Goal: Task Accomplishment & Management: Manage account settings

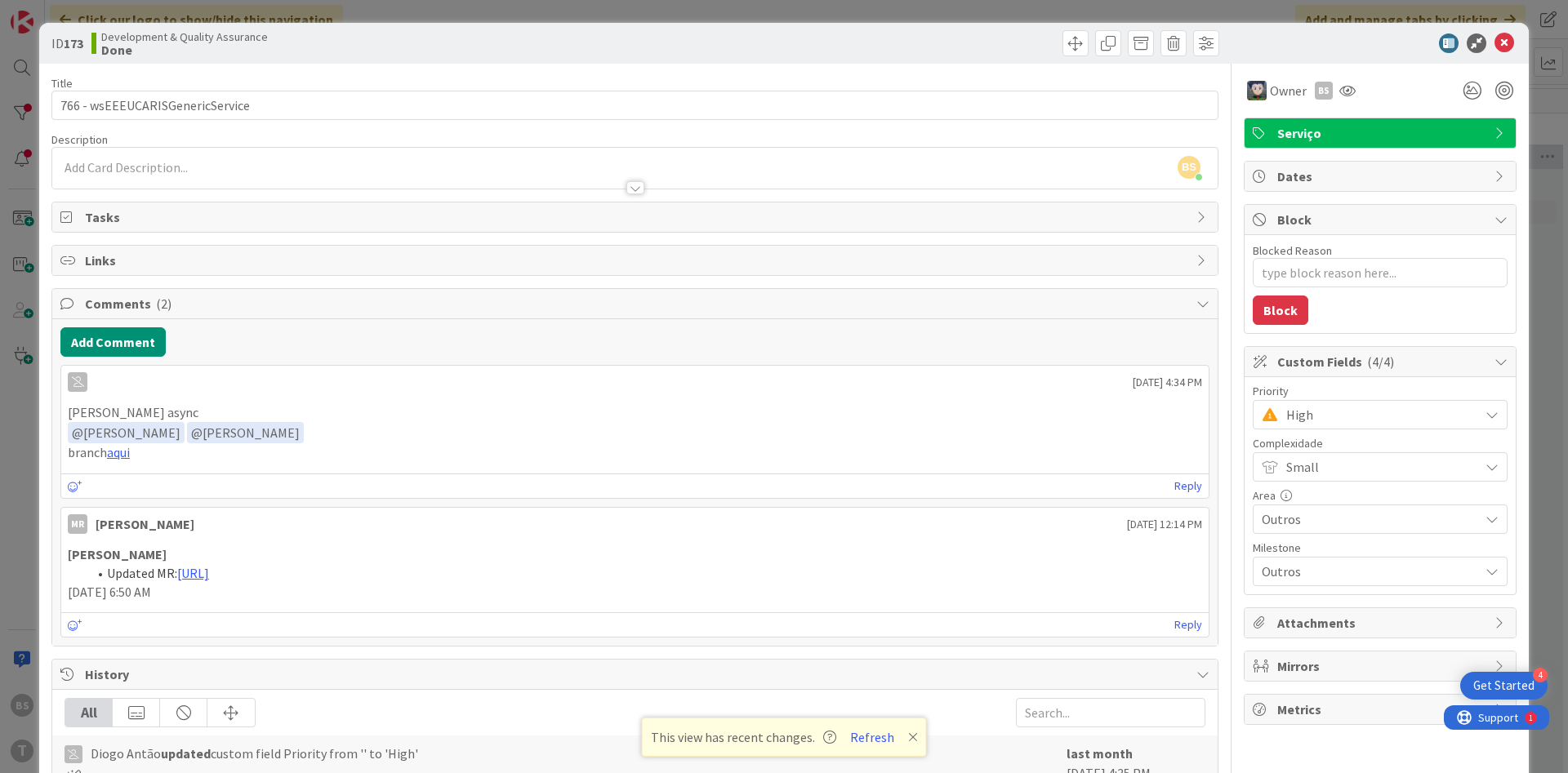
scroll to position [1733, 308]
click at [1348, 85] on icon at bounding box center [1348, 90] width 17 height 13
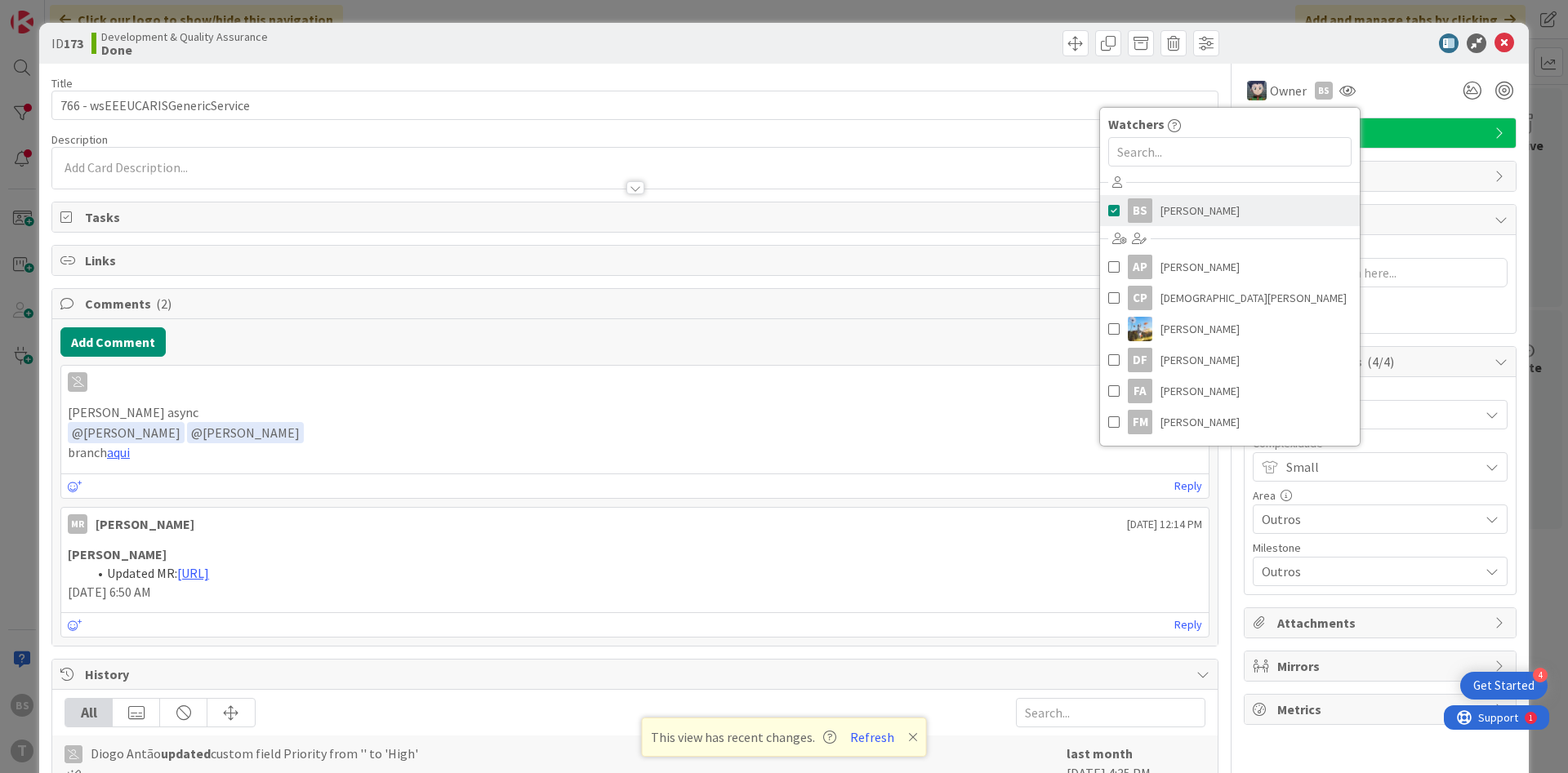
click at [1215, 199] on span "[PERSON_NAME]" at bounding box center [1199, 210] width 79 height 24
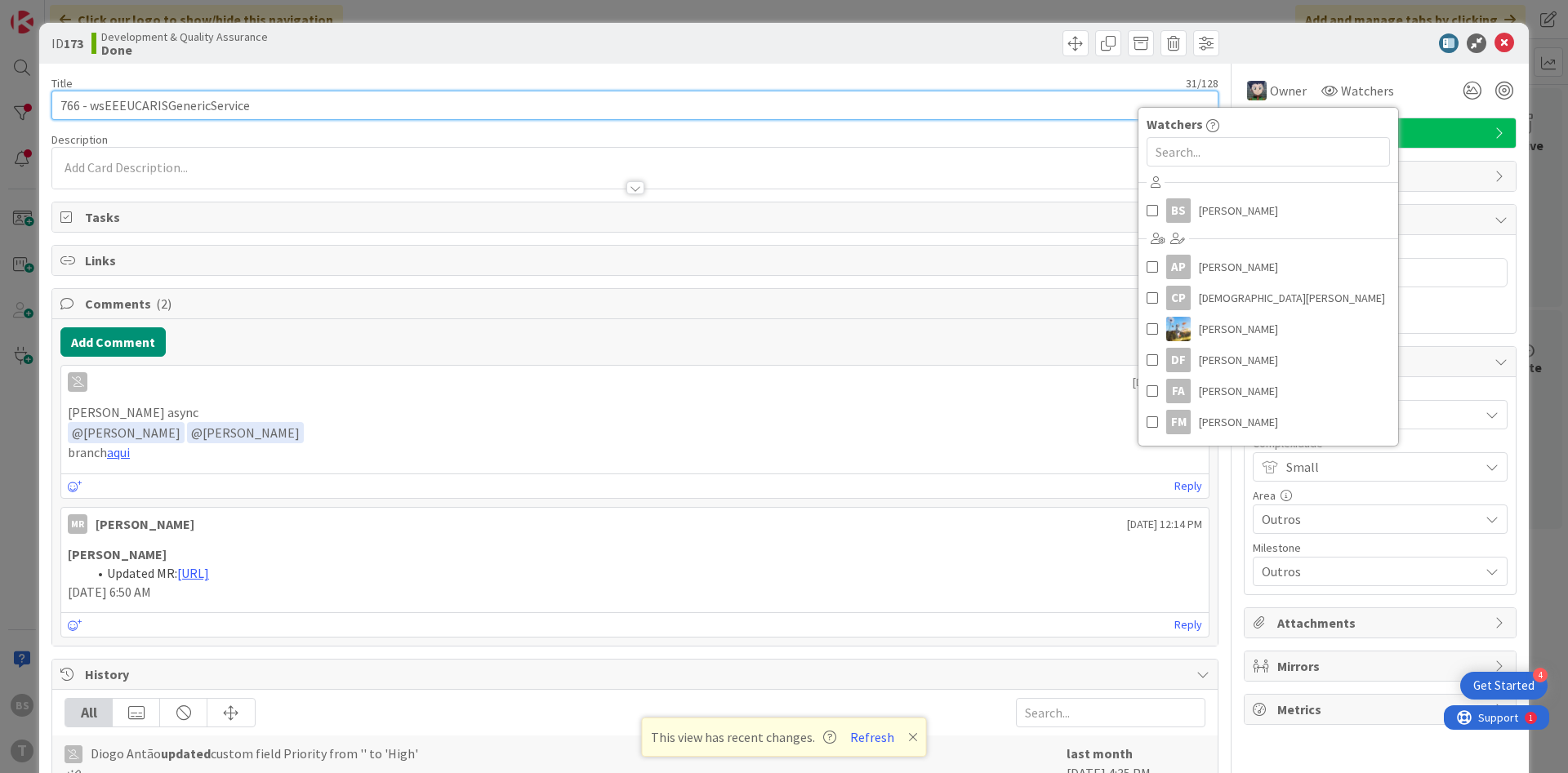
click at [872, 98] on input "766 - wsEEEUCARISGenericService" at bounding box center [634, 106] width 1166 height 30
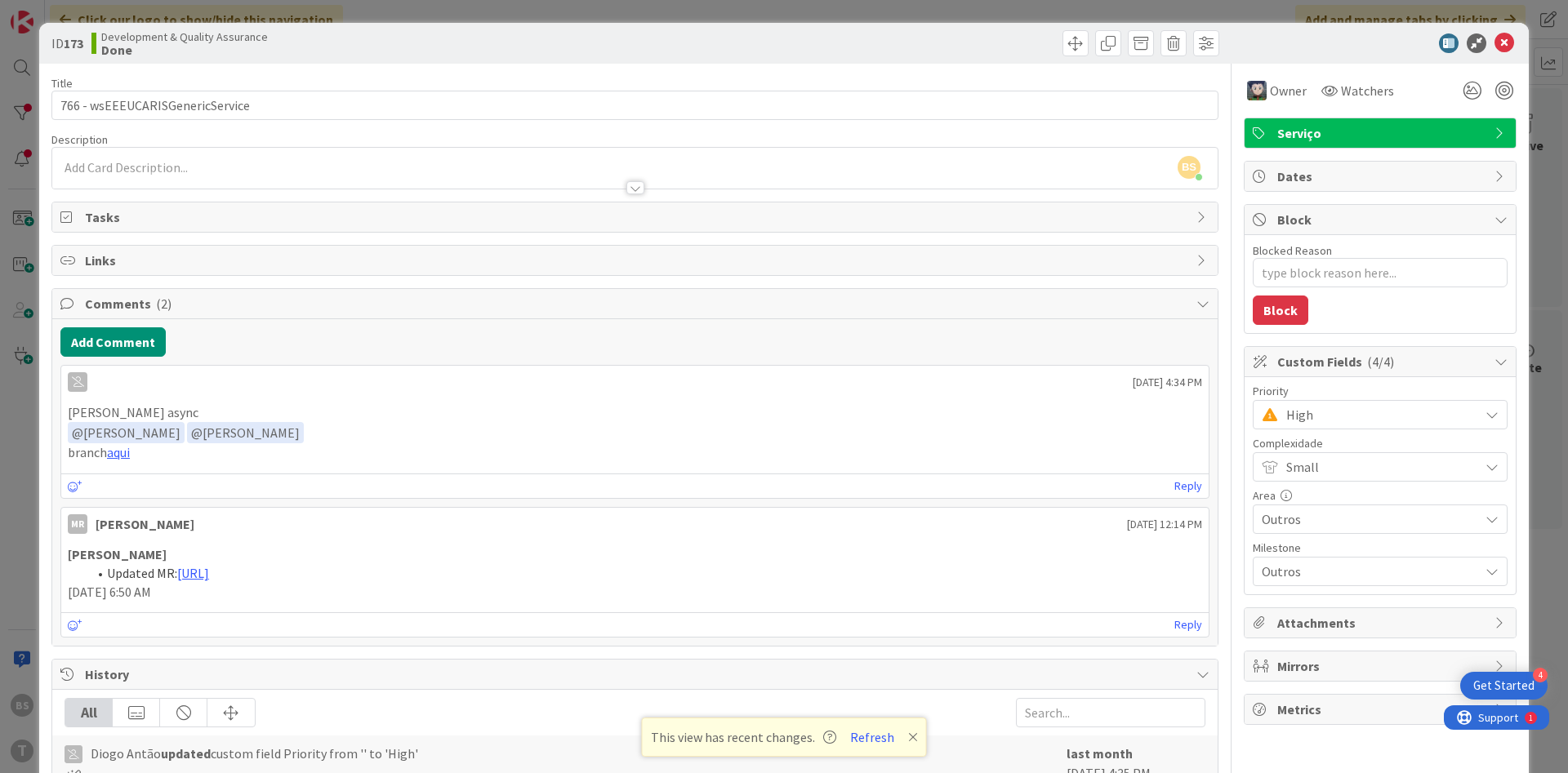
click at [1346, 410] on span "High" at bounding box center [1378, 414] width 185 height 23
click at [1338, 491] on span "Critical" at bounding box center [1403, 483] width 190 height 24
type textarea "x"
click at [1504, 44] on icon at bounding box center [1504, 43] width 20 height 20
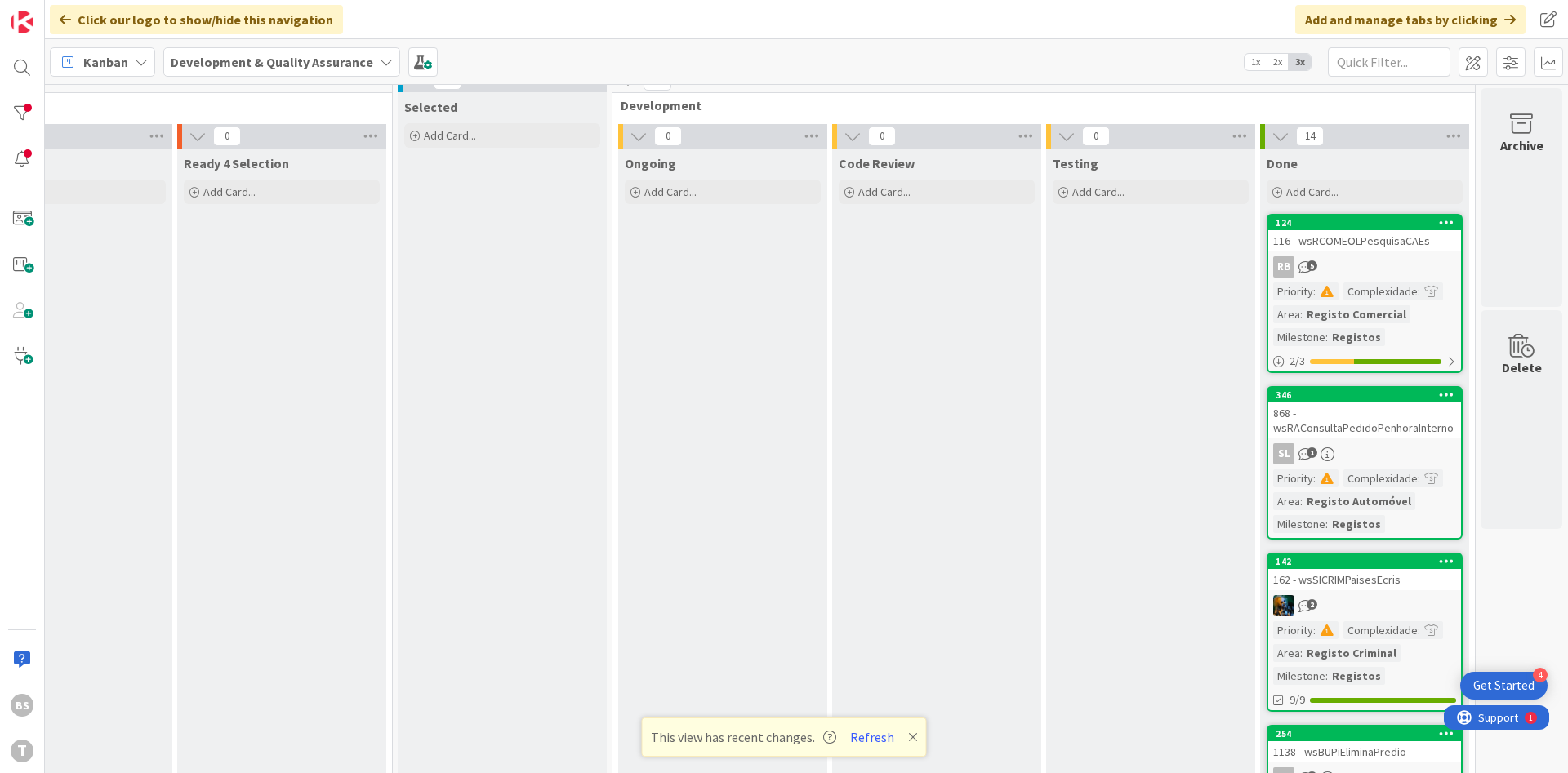
scroll to position [0, 308]
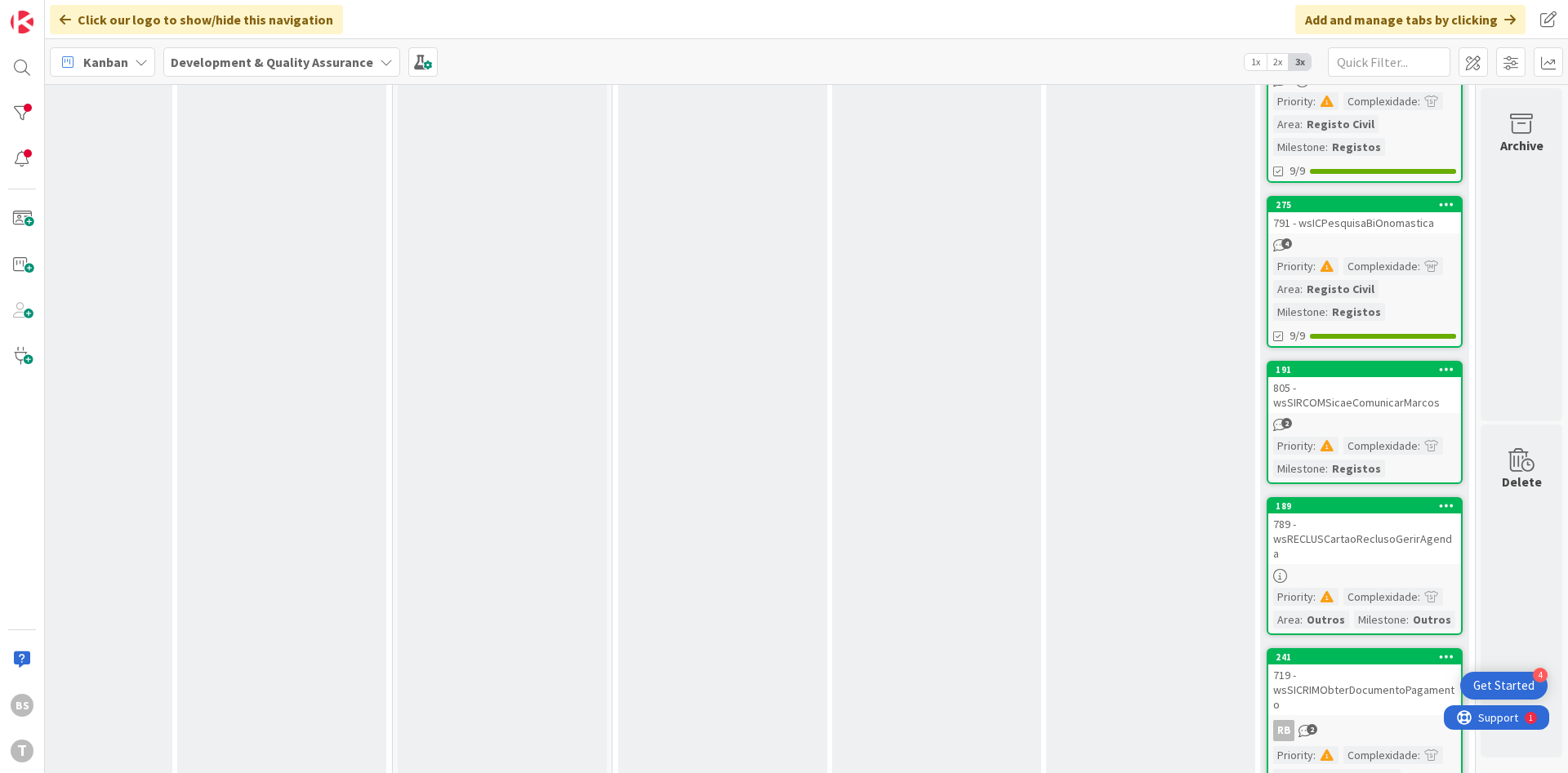
scroll to position [1146, 308]
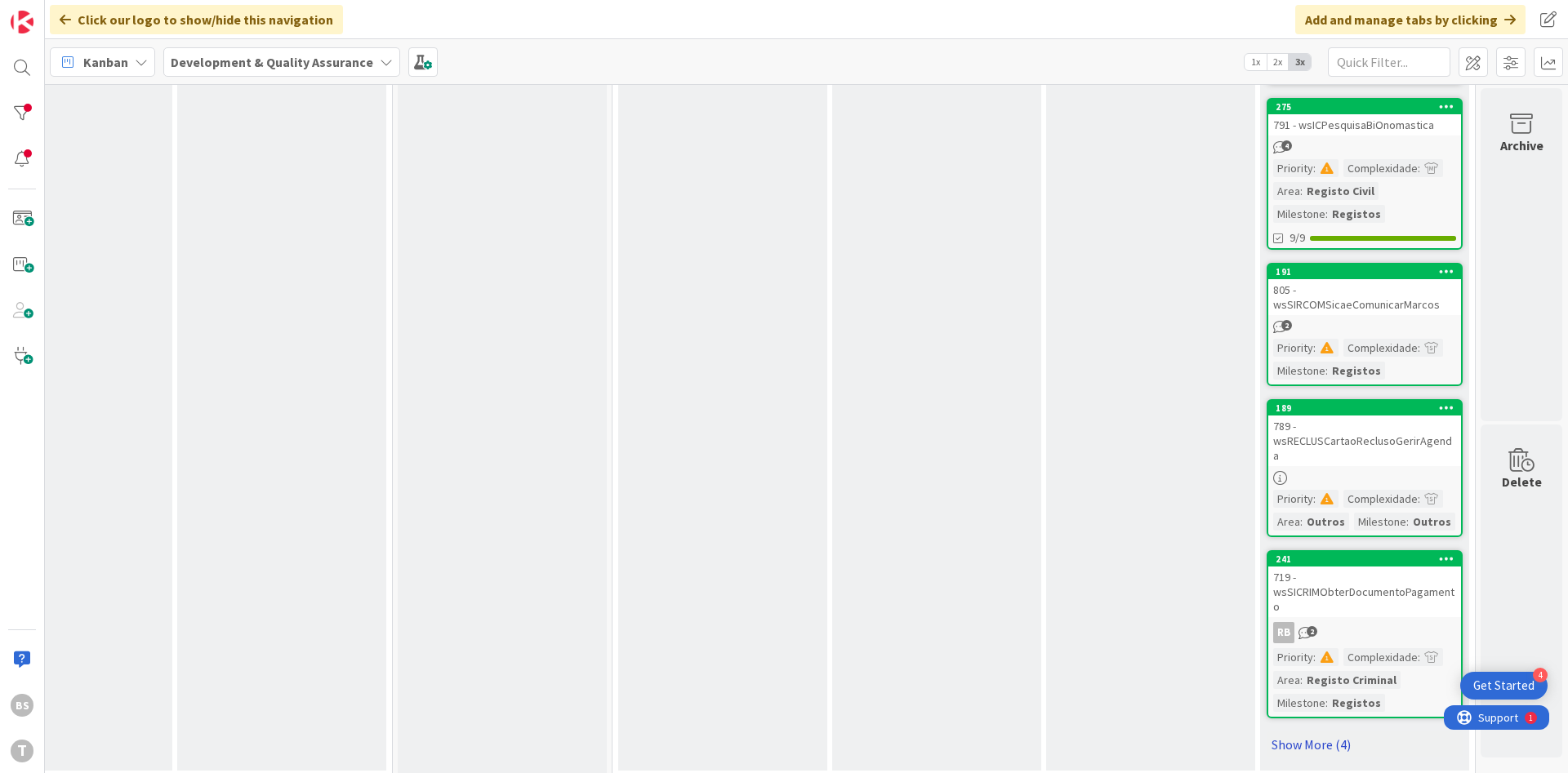
click at [1288, 736] on link "Show More (4)" at bounding box center [1364, 744] width 196 height 26
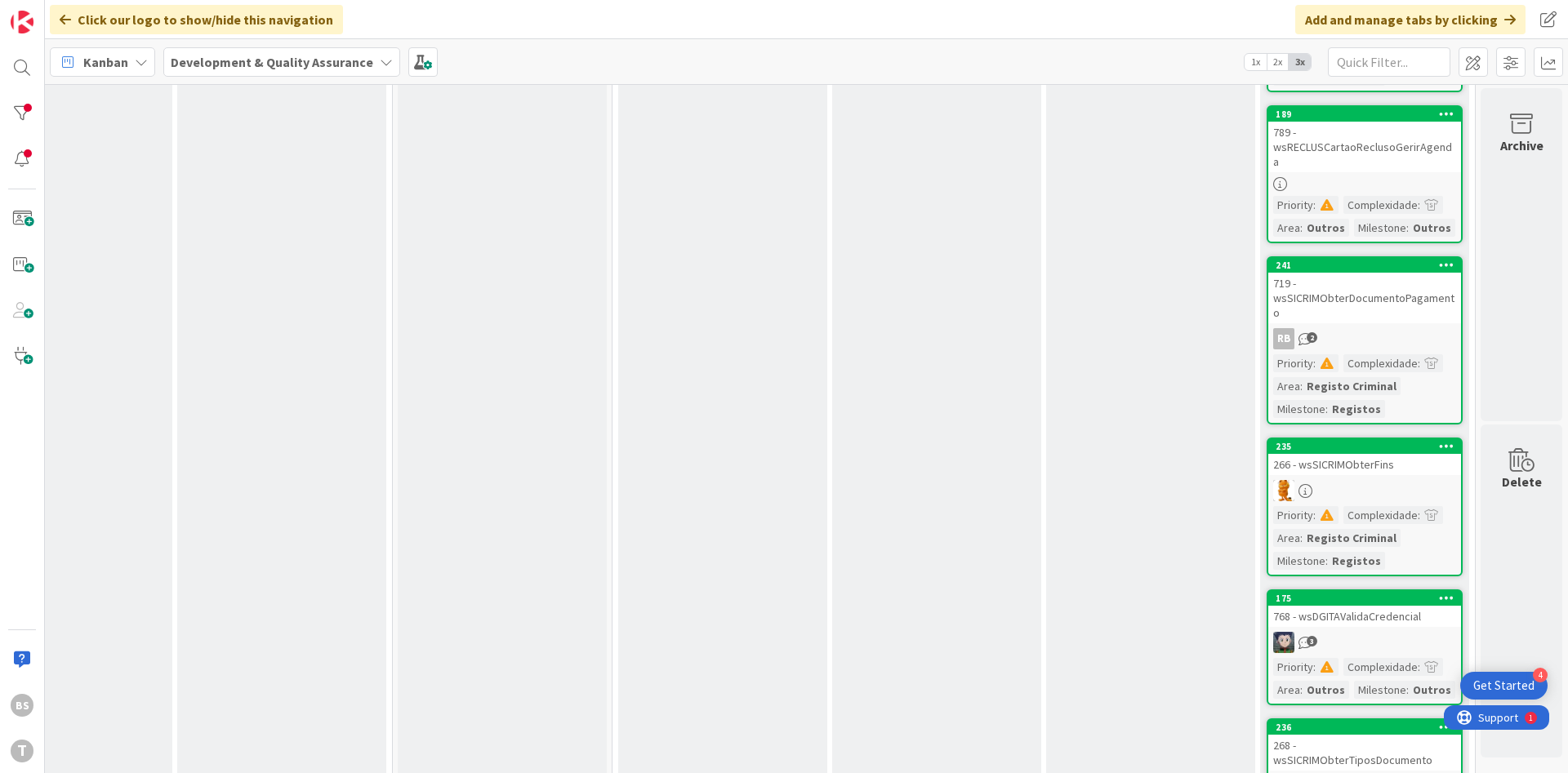
scroll to position [1744, 308]
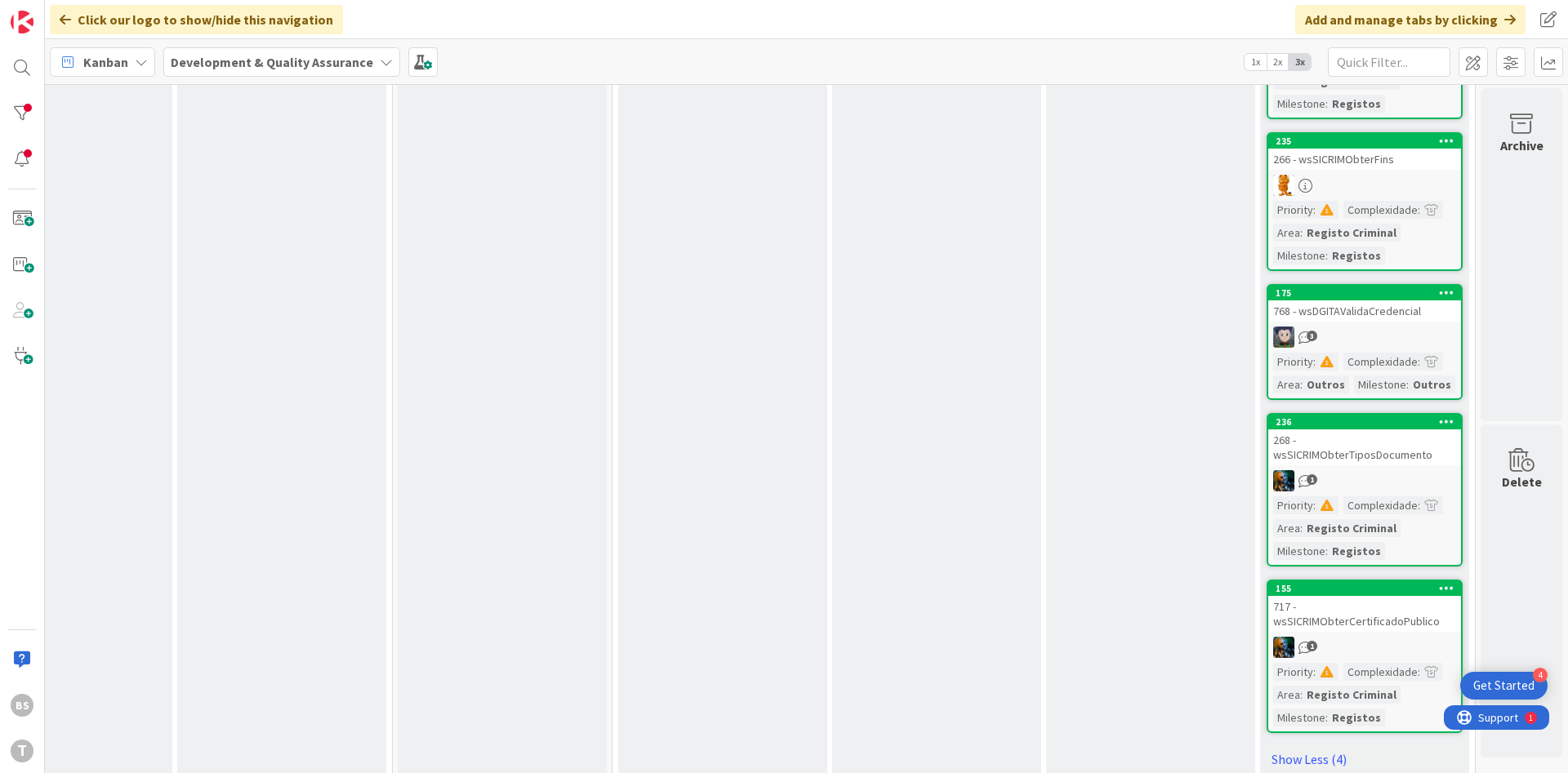
click at [1350, 429] on div "268 - wsSICRIMObterTiposDocumento" at bounding box center [1364, 447] width 192 height 36
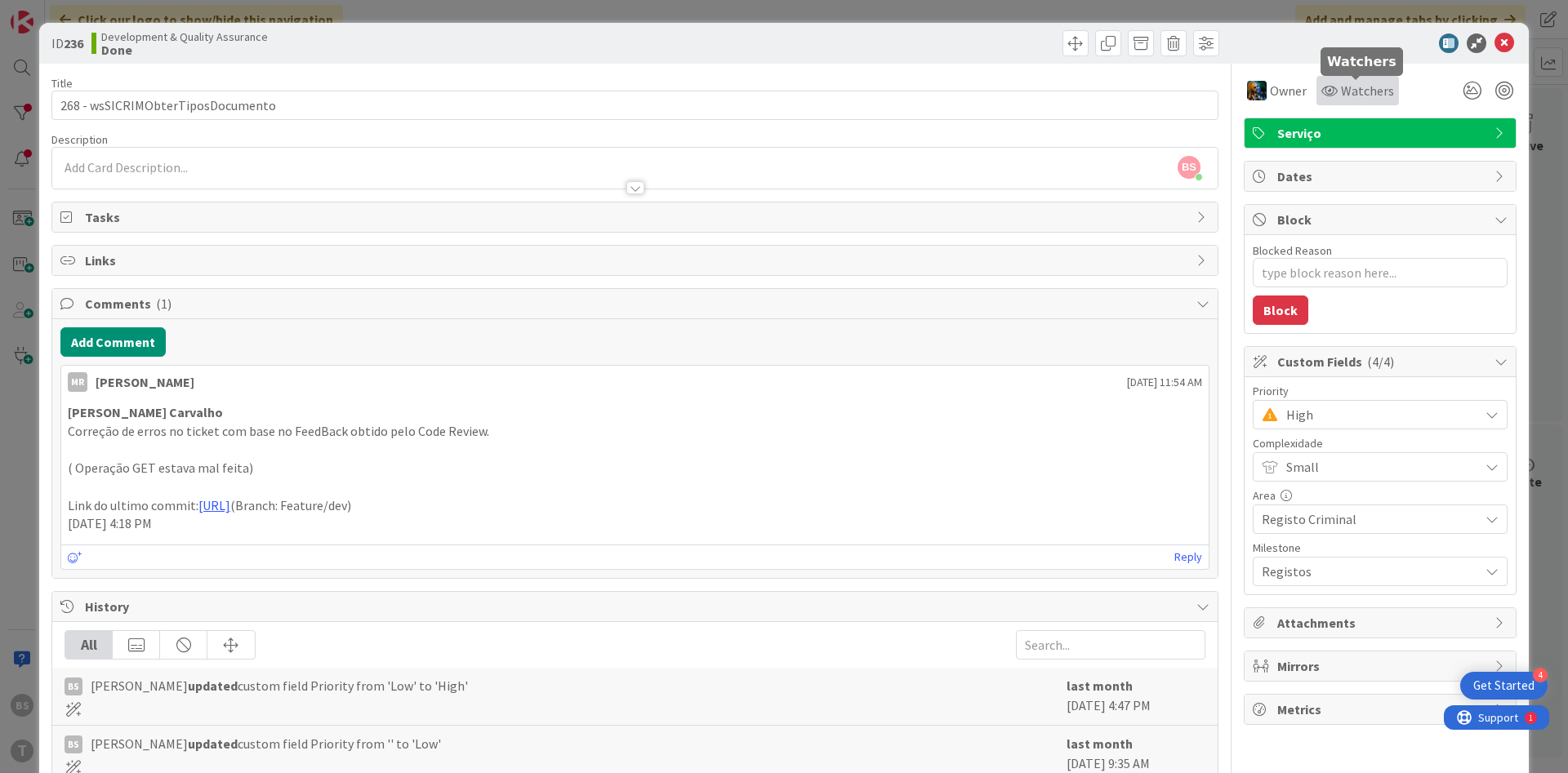
click at [1348, 98] on span "Watchers" at bounding box center [1367, 90] width 53 height 20
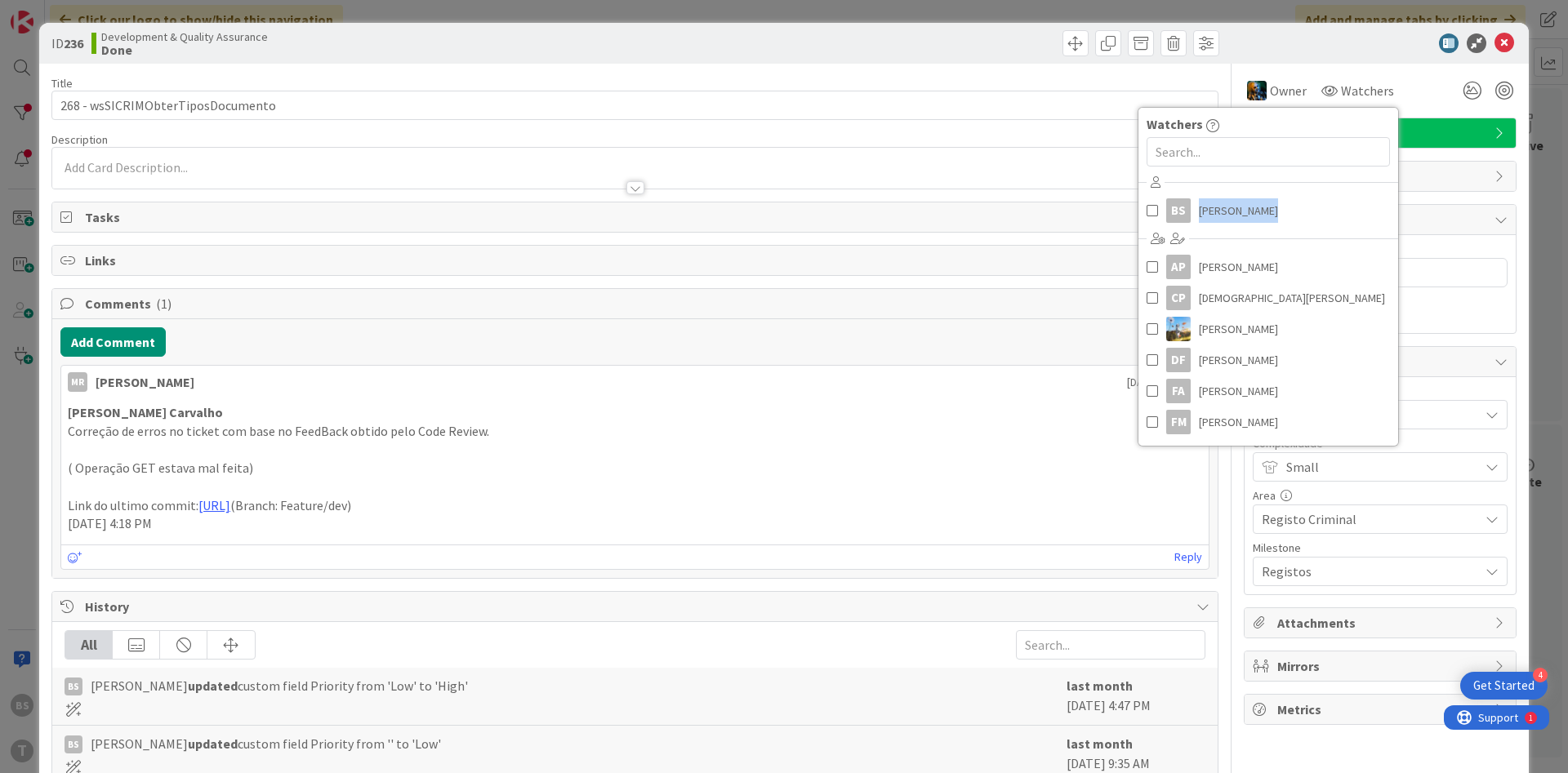
click at [1195, 233] on div "BS [PERSON_NAME] [PERSON_NAME] CP Cristiano Pires [PERSON_NAME] DF [PERSON_NAME…" at bounding box center [1268, 305] width 259 height 269
click at [1205, 216] on span "[PERSON_NAME]" at bounding box center [1238, 210] width 79 height 24
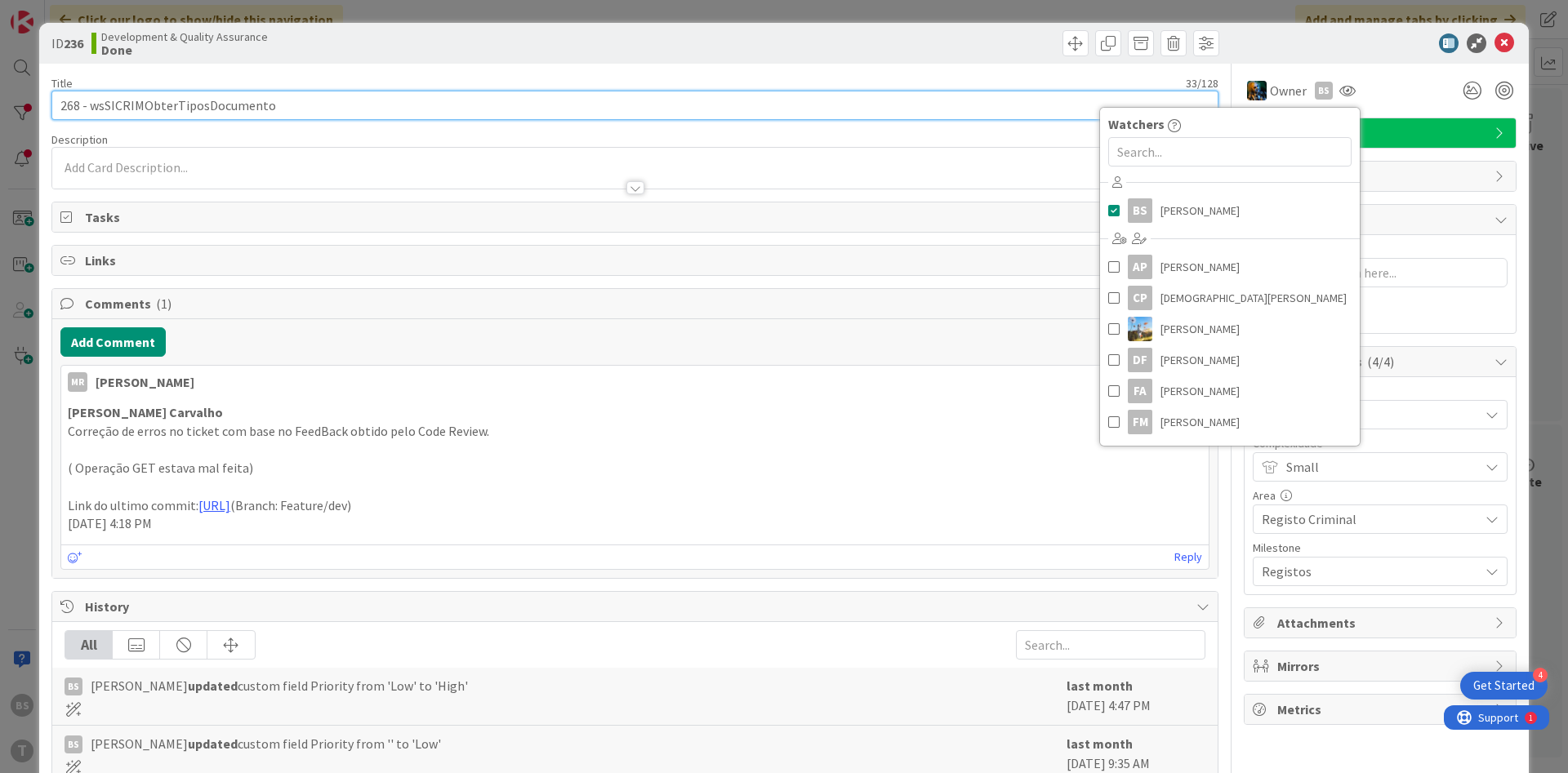
click at [217, 115] on input "268 - wsSICRIMObterTiposDocumento" at bounding box center [634, 106] width 1166 height 30
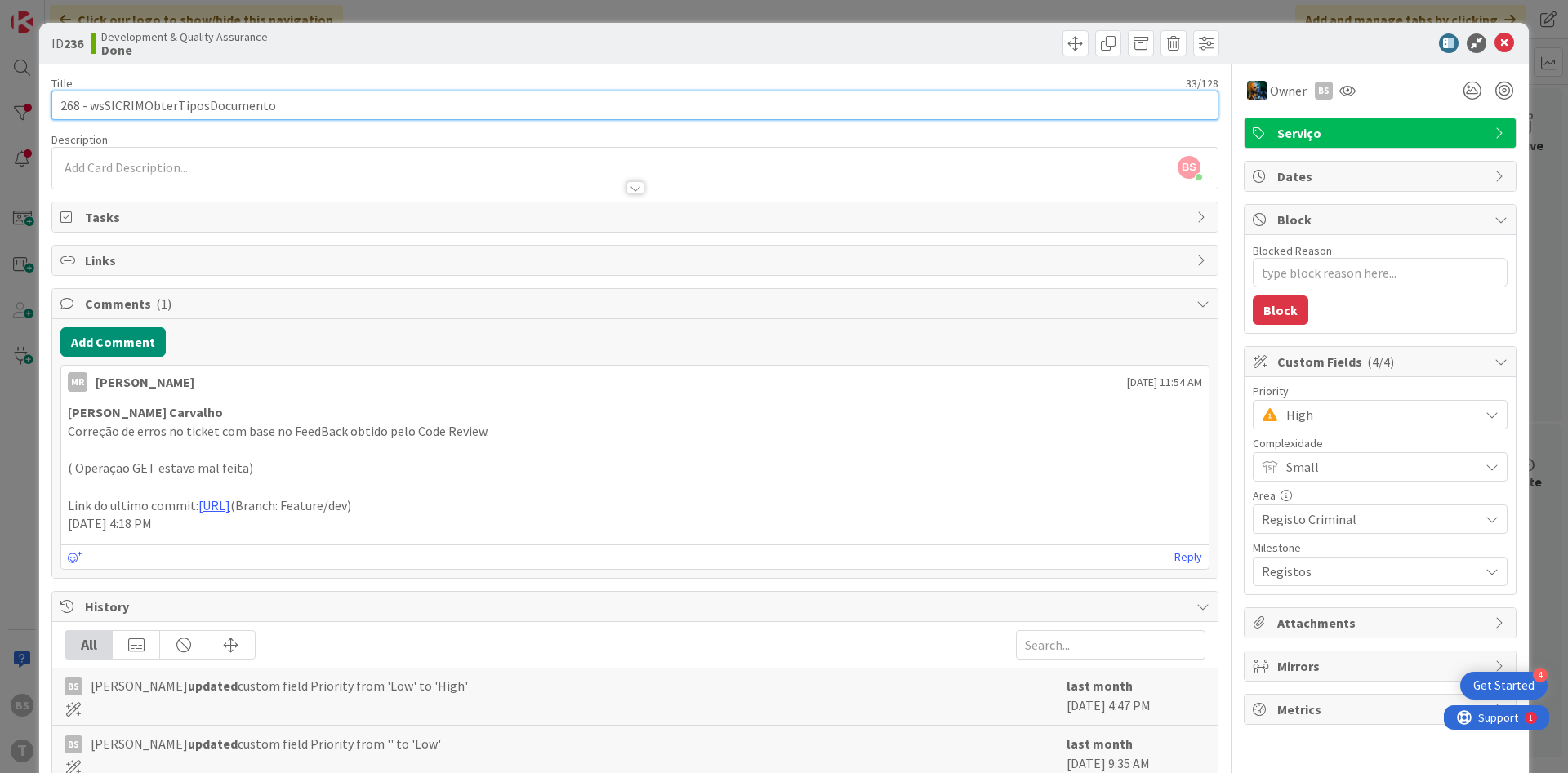
click at [218, 115] on input "268 - wsSICRIMObterTiposDocumento" at bounding box center [634, 106] width 1166 height 30
click at [197, 119] on input "268 - wsSICRIMObterTiposDocumento" at bounding box center [634, 106] width 1166 height 30
click at [197, 117] on input "268 - wsSICRIMObterTiposDocumento" at bounding box center [634, 106] width 1166 height 30
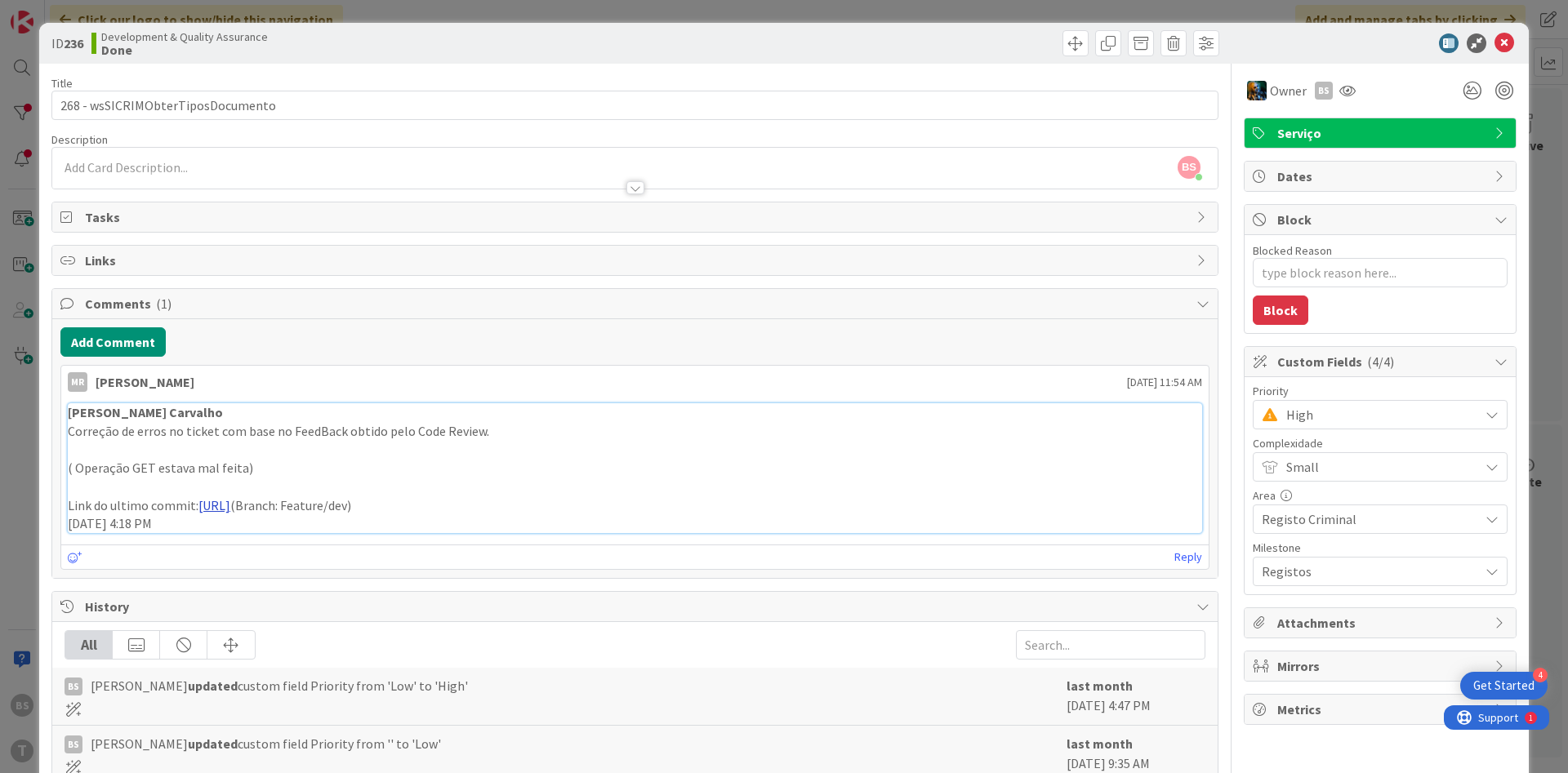
click at [231, 503] on link "[URL]" at bounding box center [214, 505] width 32 height 17
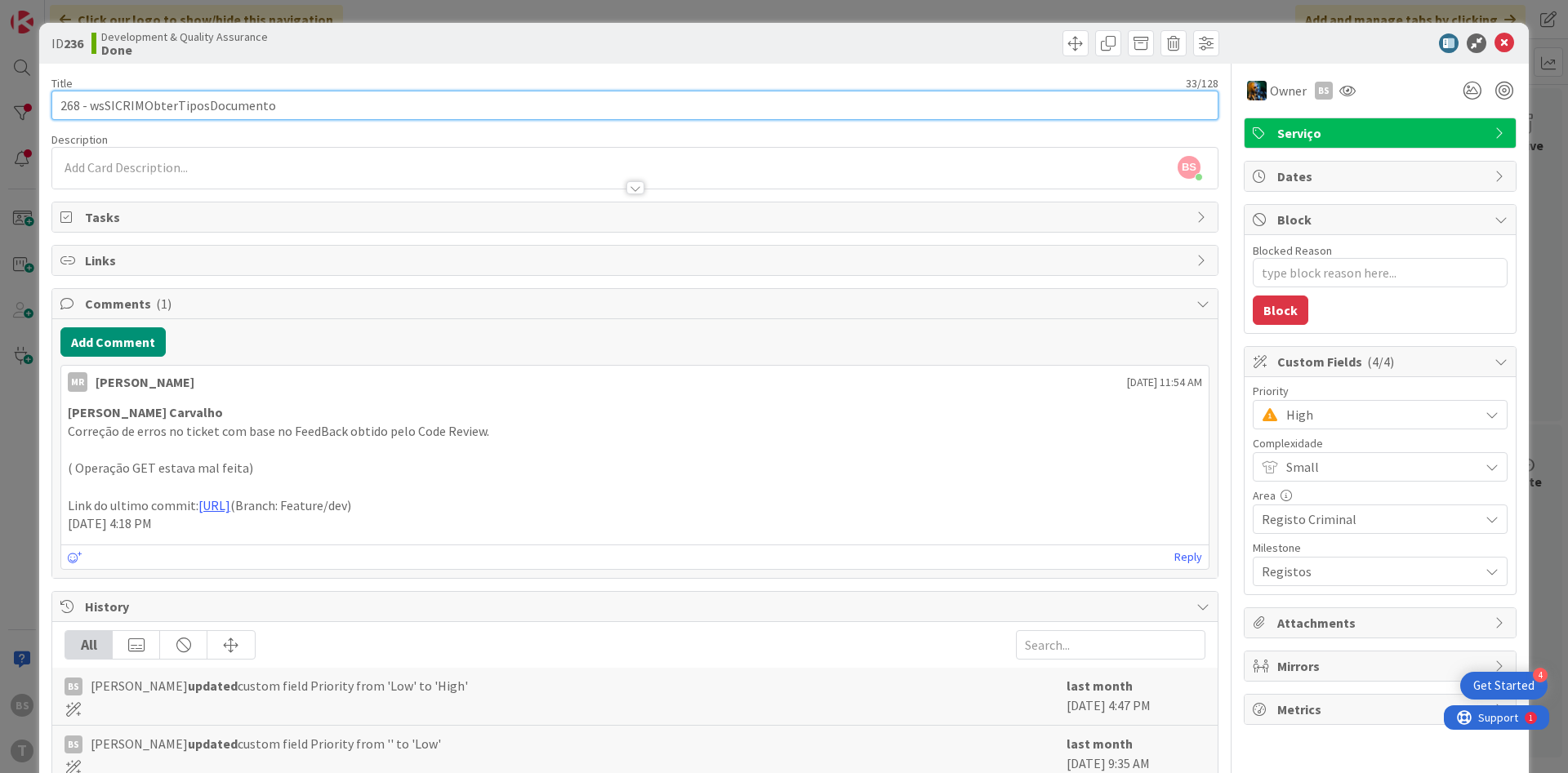
click at [225, 108] on input "268 - wsSICRIMObterTiposDocumento" at bounding box center [634, 106] width 1166 height 30
click at [189, 111] on input "268 - wsSICRIMObterTiposDocumento" at bounding box center [634, 106] width 1166 height 30
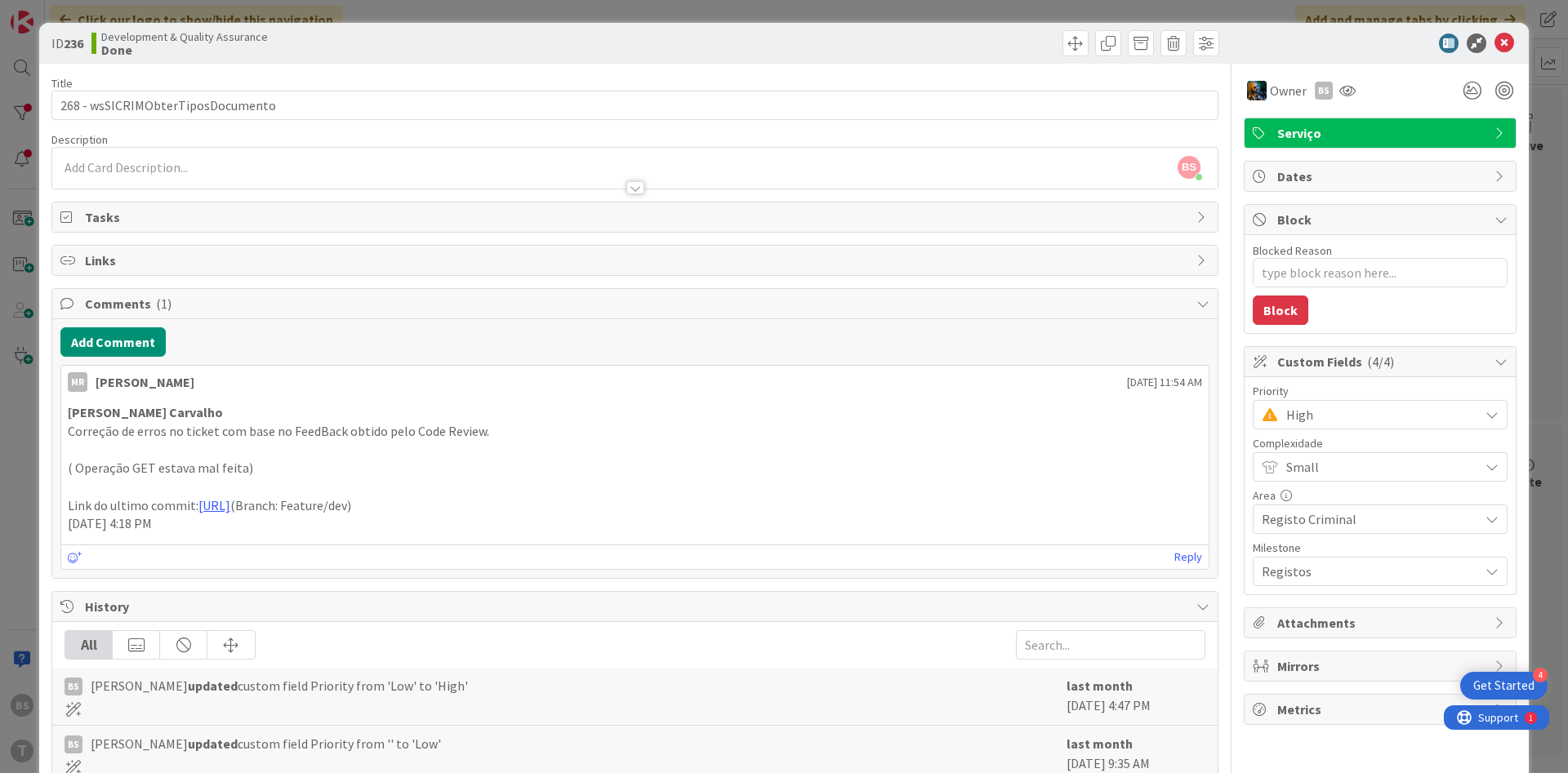
click at [1326, 409] on span "High" at bounding box center [1378, 414] width 185 height 23
click at [1335, 490] on span "Critical" at bounding box center [1403, 483] width 190 height 24
click at [1340, 91] on icon at bounding box center [1348, 90] width 17 height 13
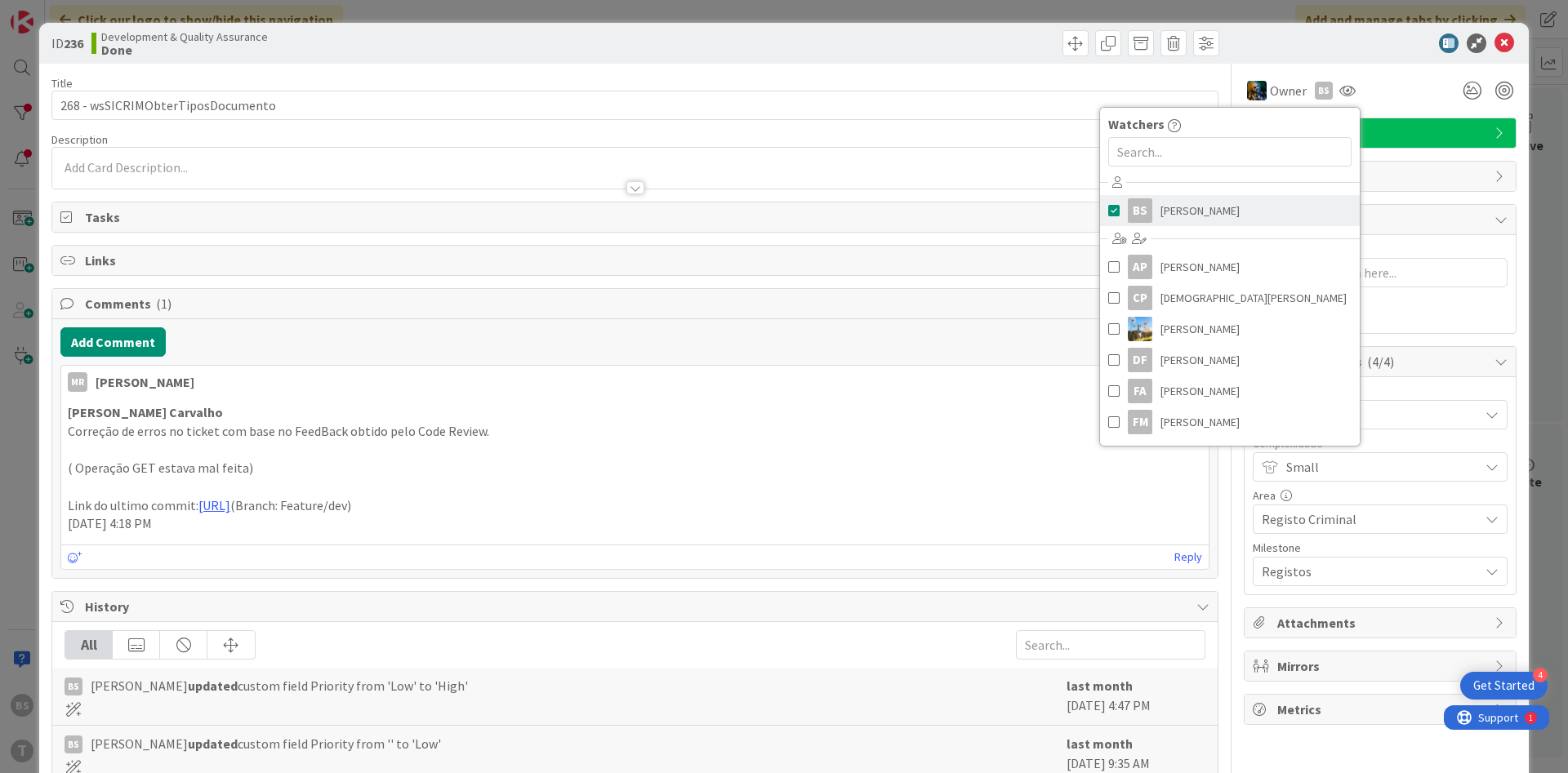
click at [1221, 223] on link "BS [PERSON_NAME]" at bounding box center [1229, 210] width 259 height 31
type textarea "x"
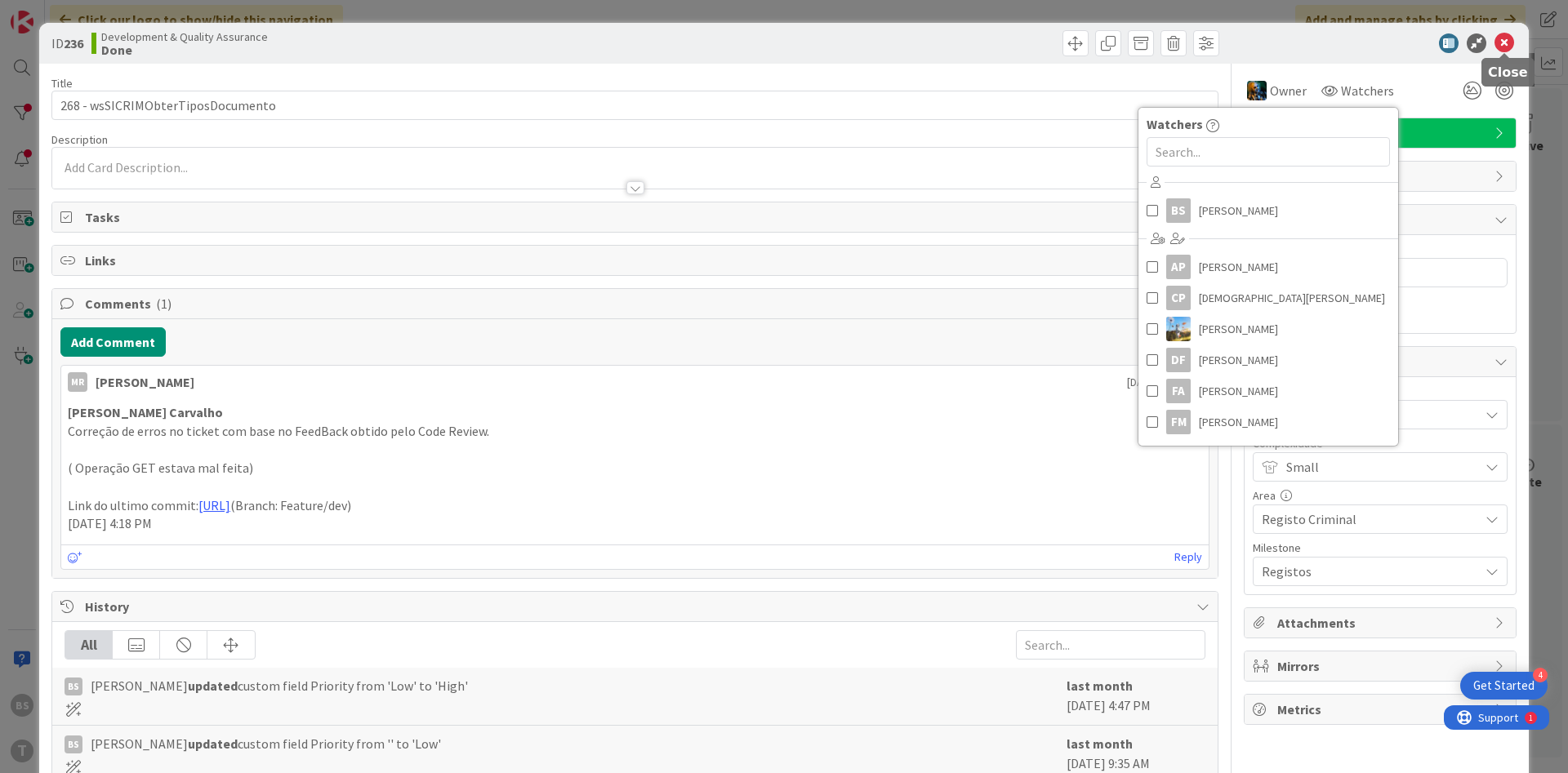
click at [1498, 44] on icon at bounding box center [1504, 43] width 20 height 20
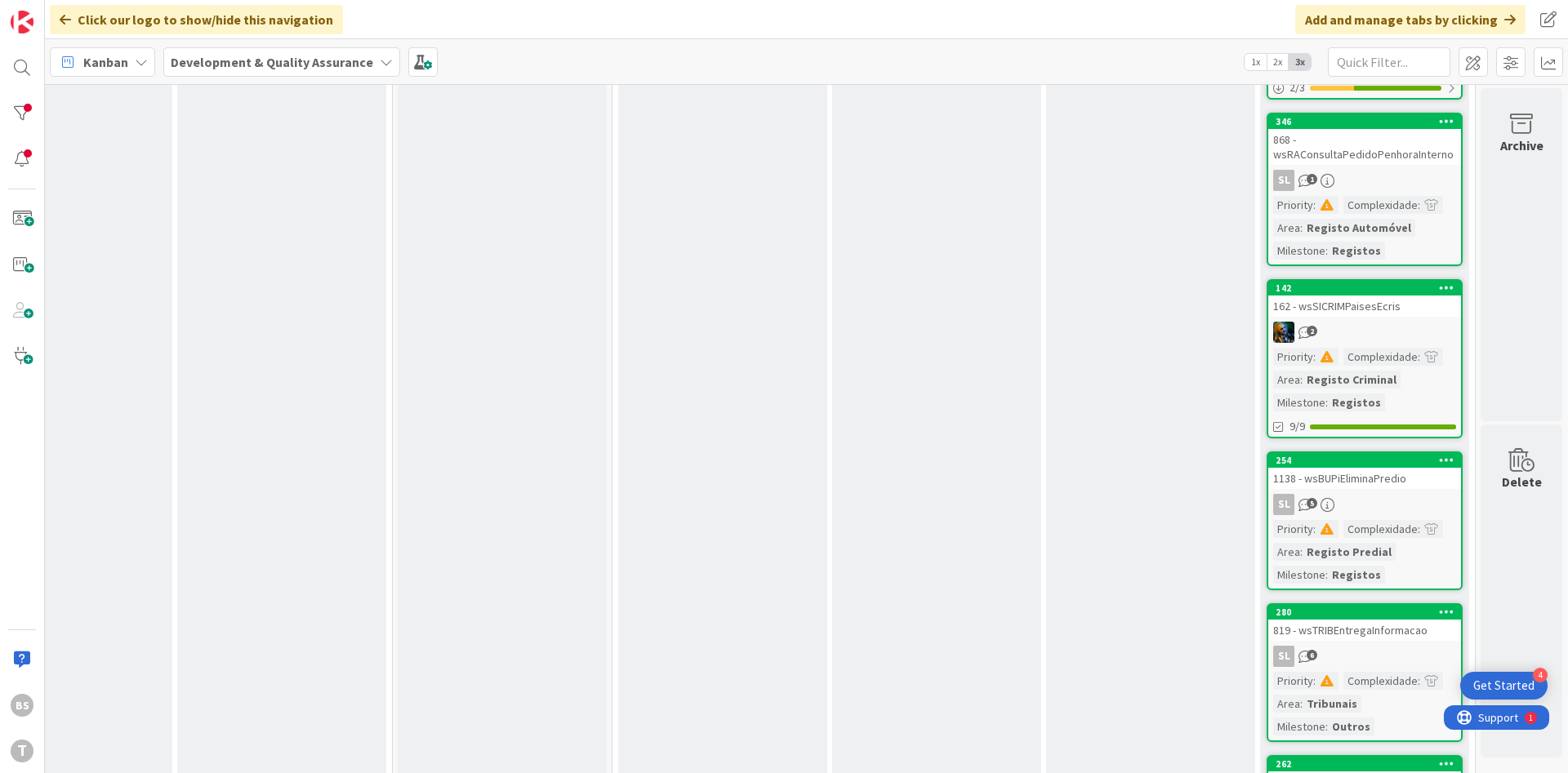
scroll to position [0, 308]
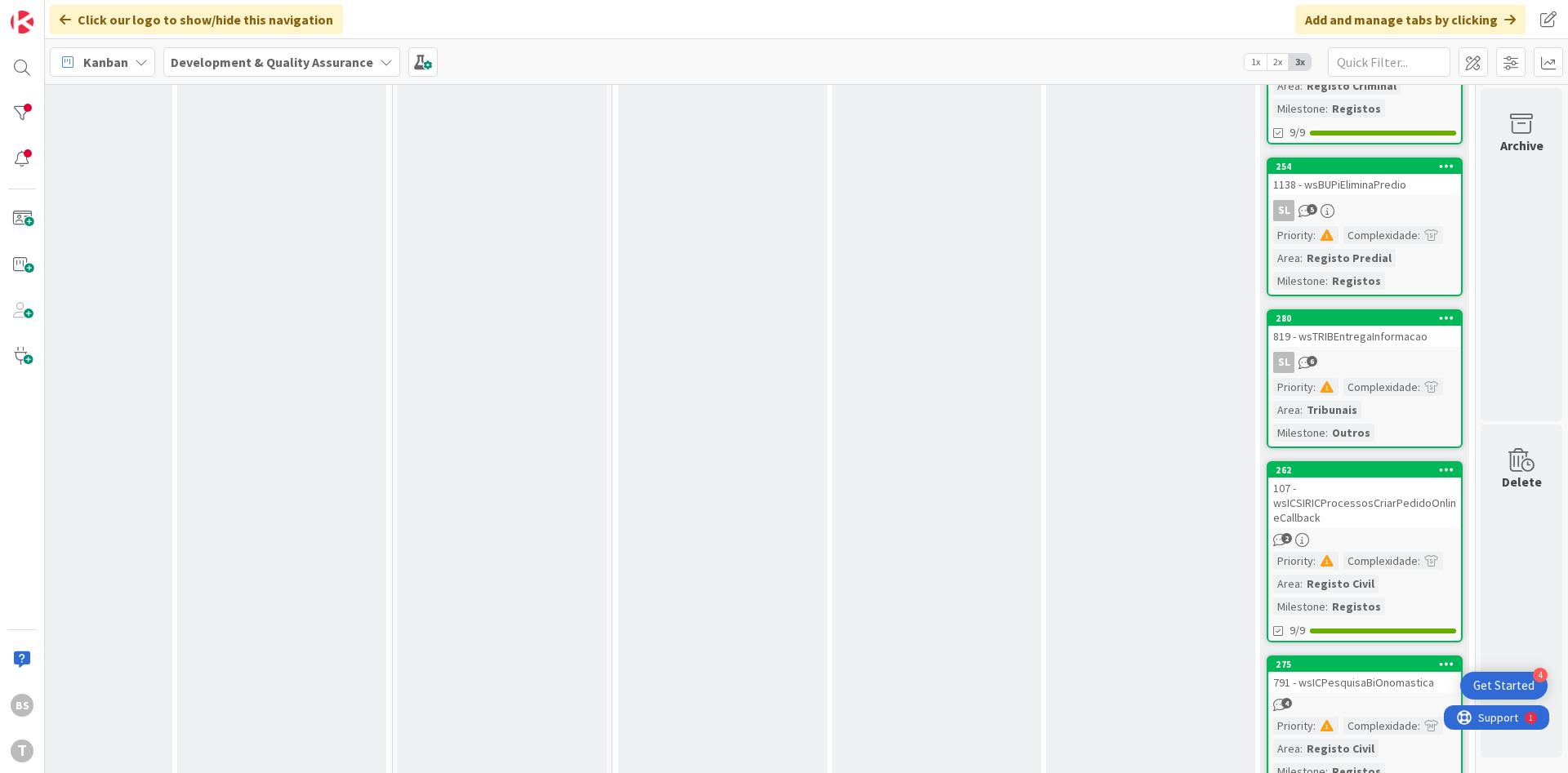
scroll to position [1146, 308]
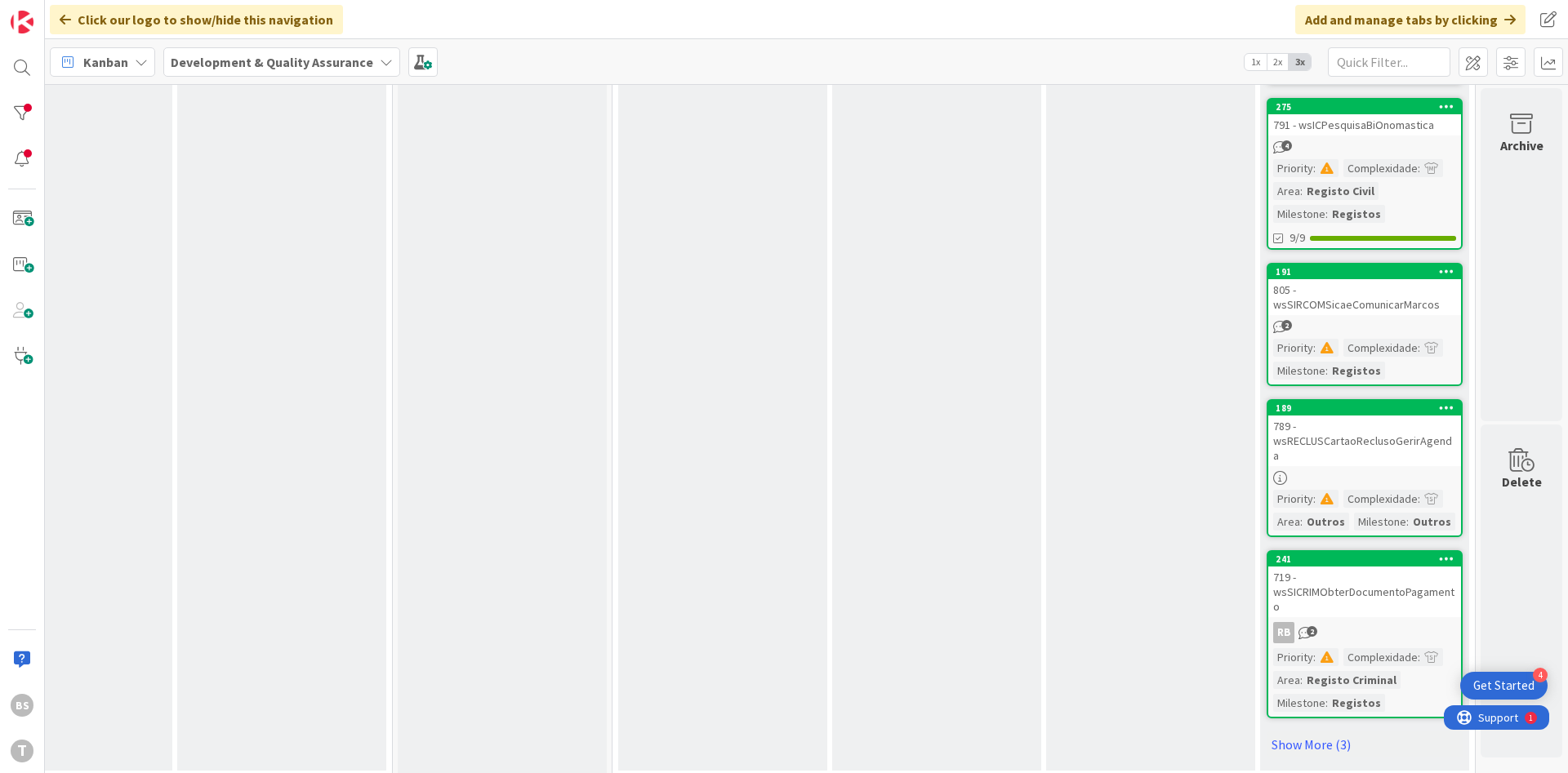
click at [1342, 582] on div "719 - wsSICRIMObterDocumentoPagamento" at bounding box center [1364, 592] width 192 height 50
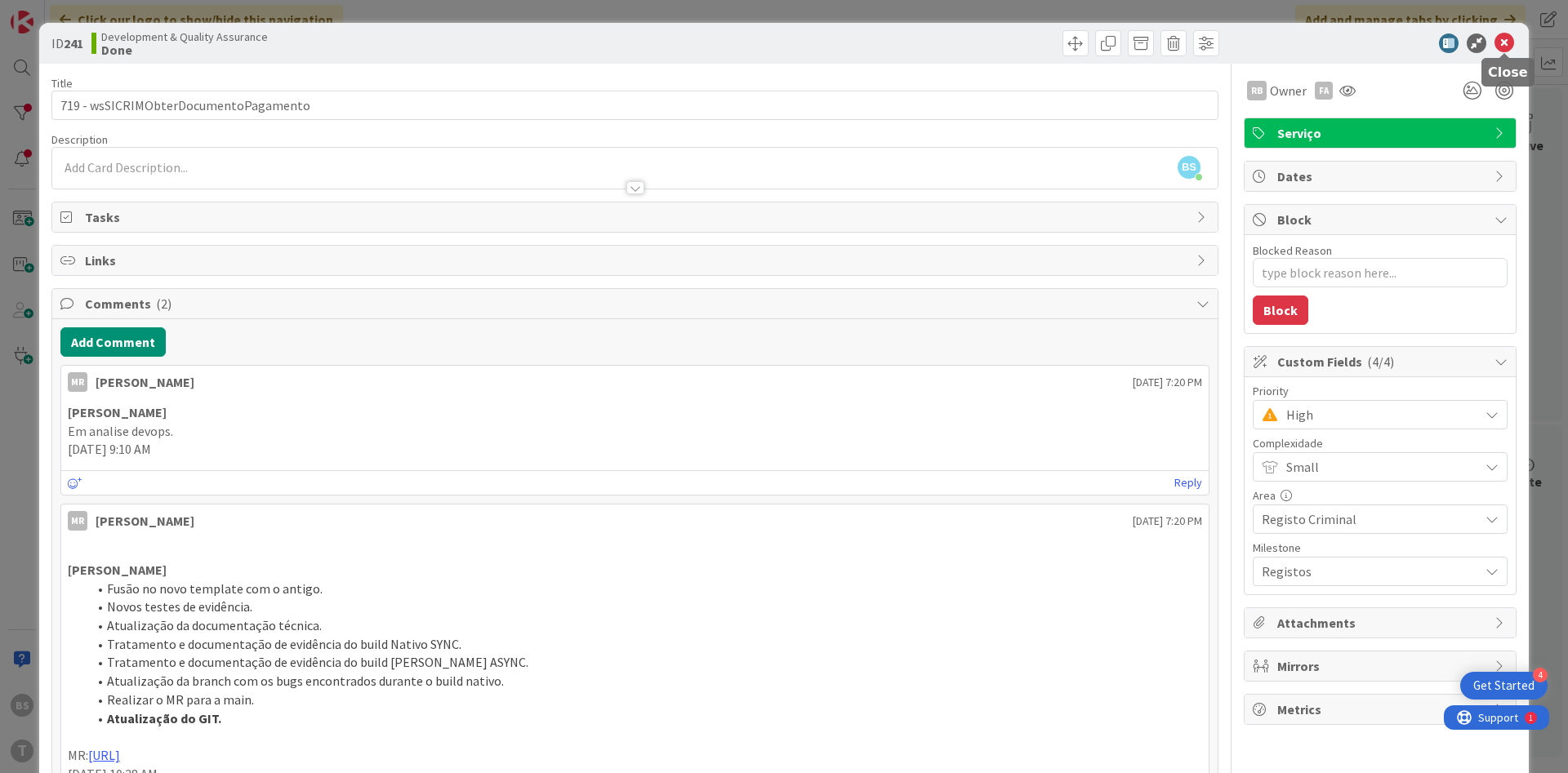
click at [1498, 45] on icon at bounding box center [1504, 43] width 20 height 20
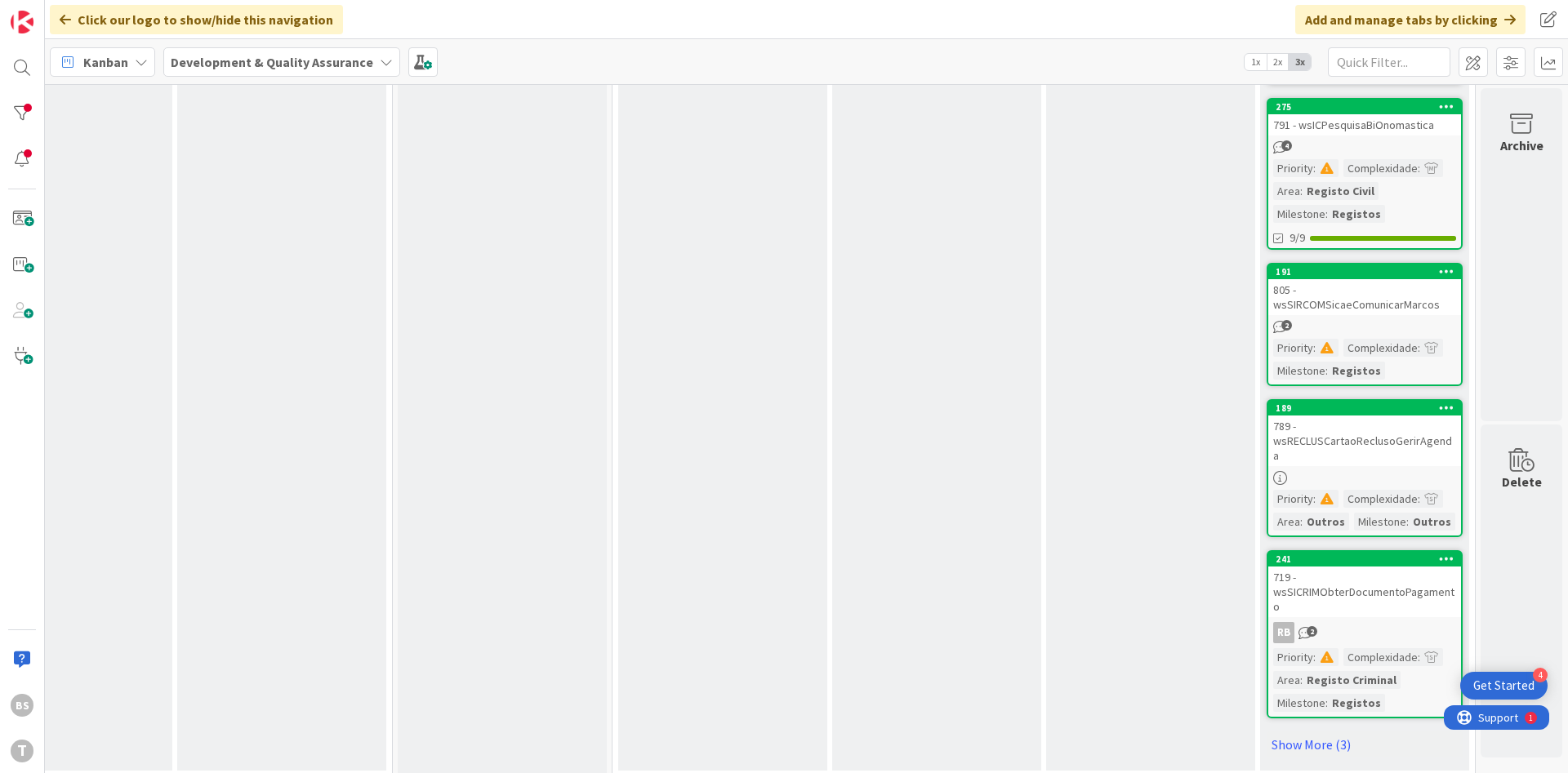
click at [1336, 573] on div "719 - wsSICRIMObterDocumentoPagamento" at bounding box center [1364, 592] width 192 height 50
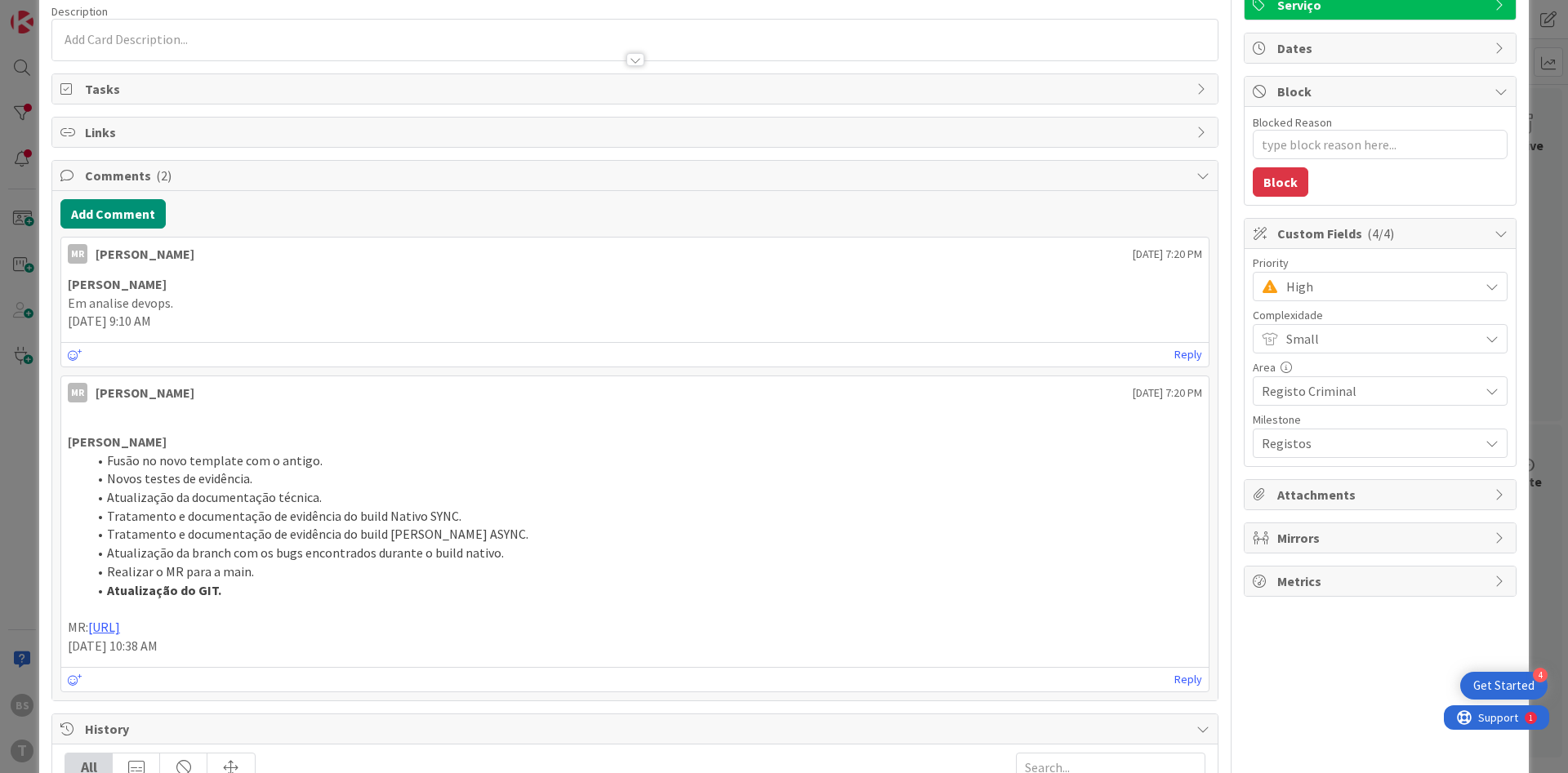
scroll to position [196, 0]
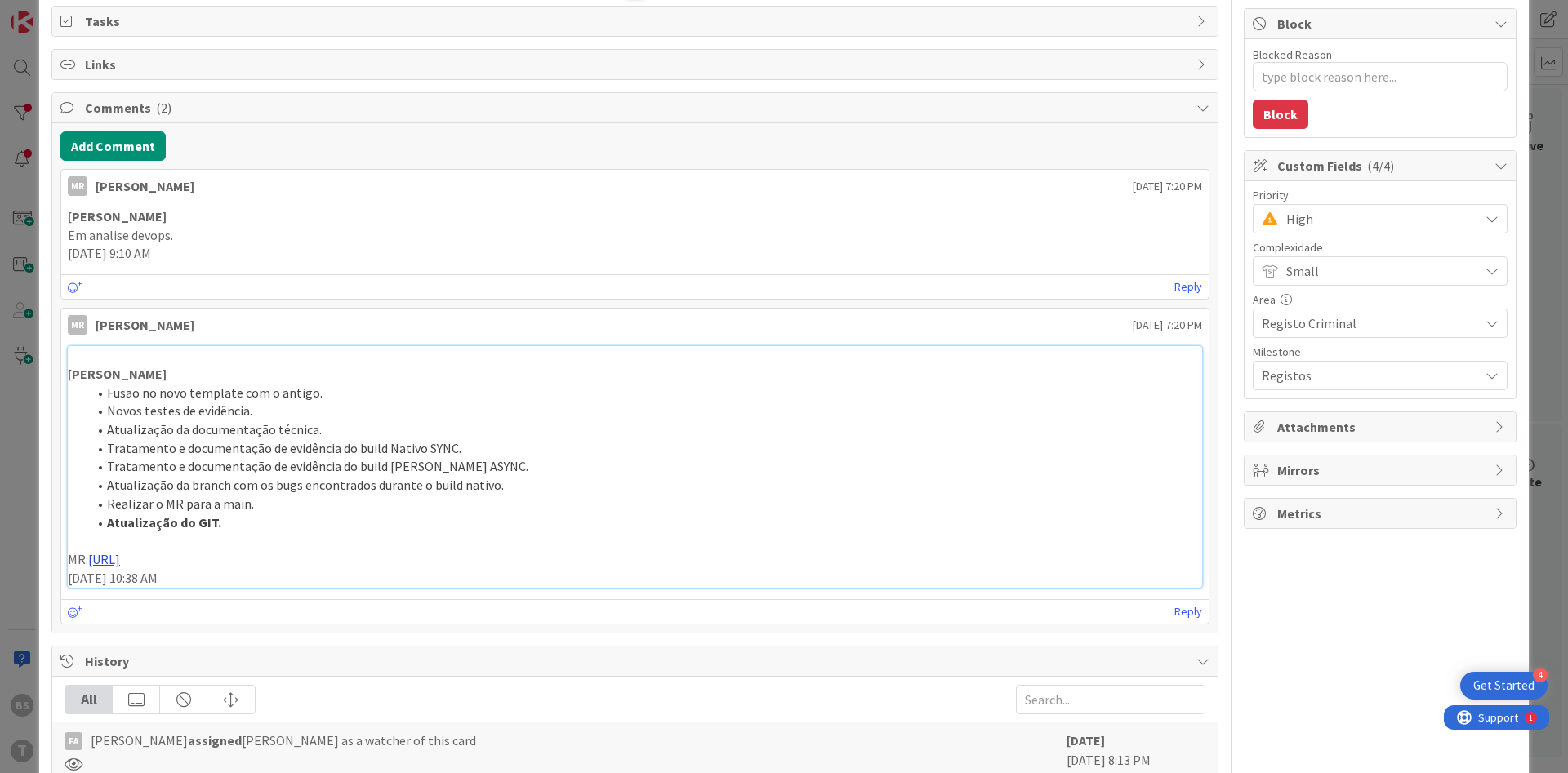
click at [120, 565] on link "https://gitlab.apps.ktools.justica.local/naspp/esb/apps/reg/wssicrimobterdocume…" at bounding box center [104, 559] width 32 height 17
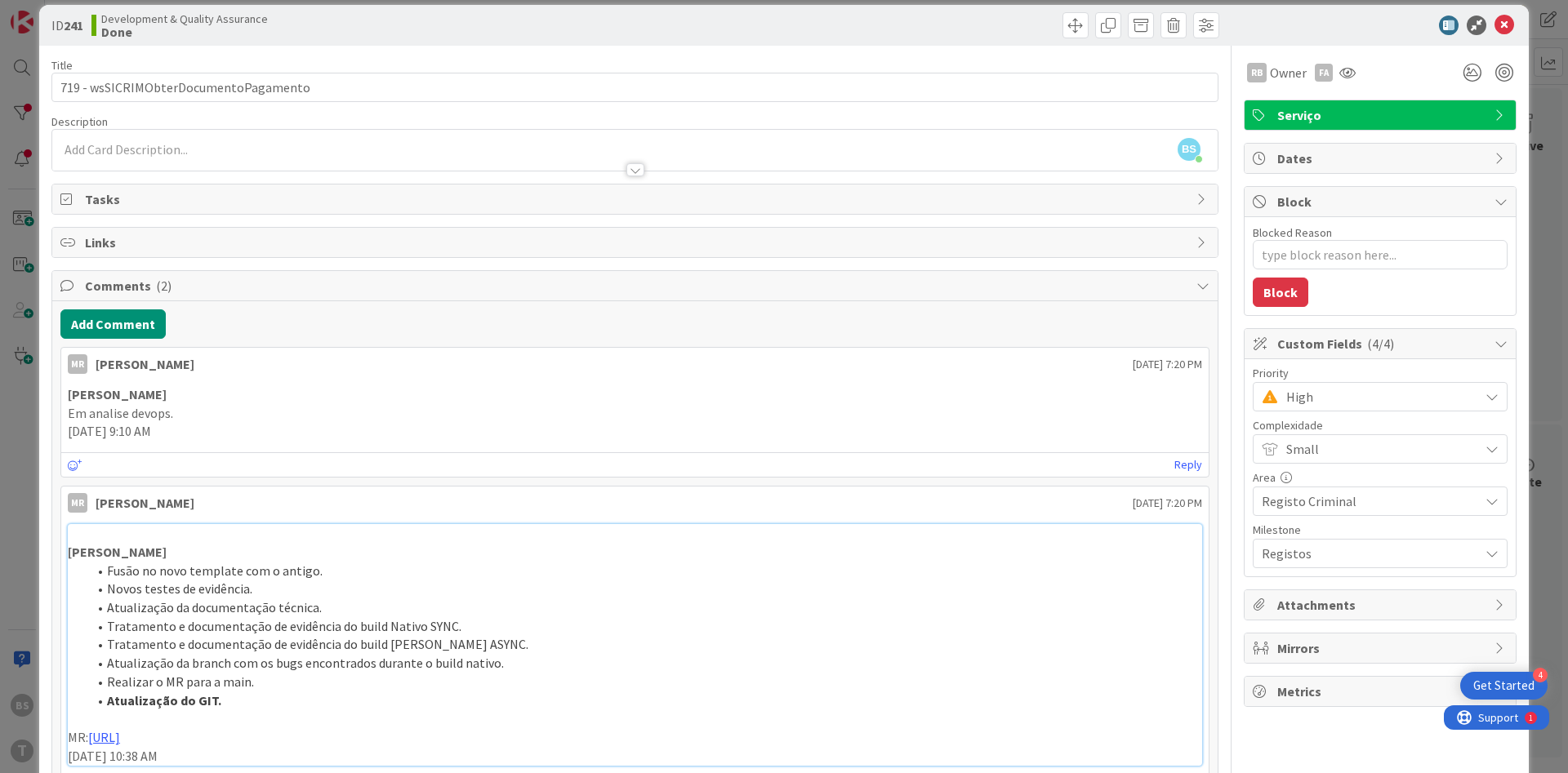
scroll to position [0, 0]
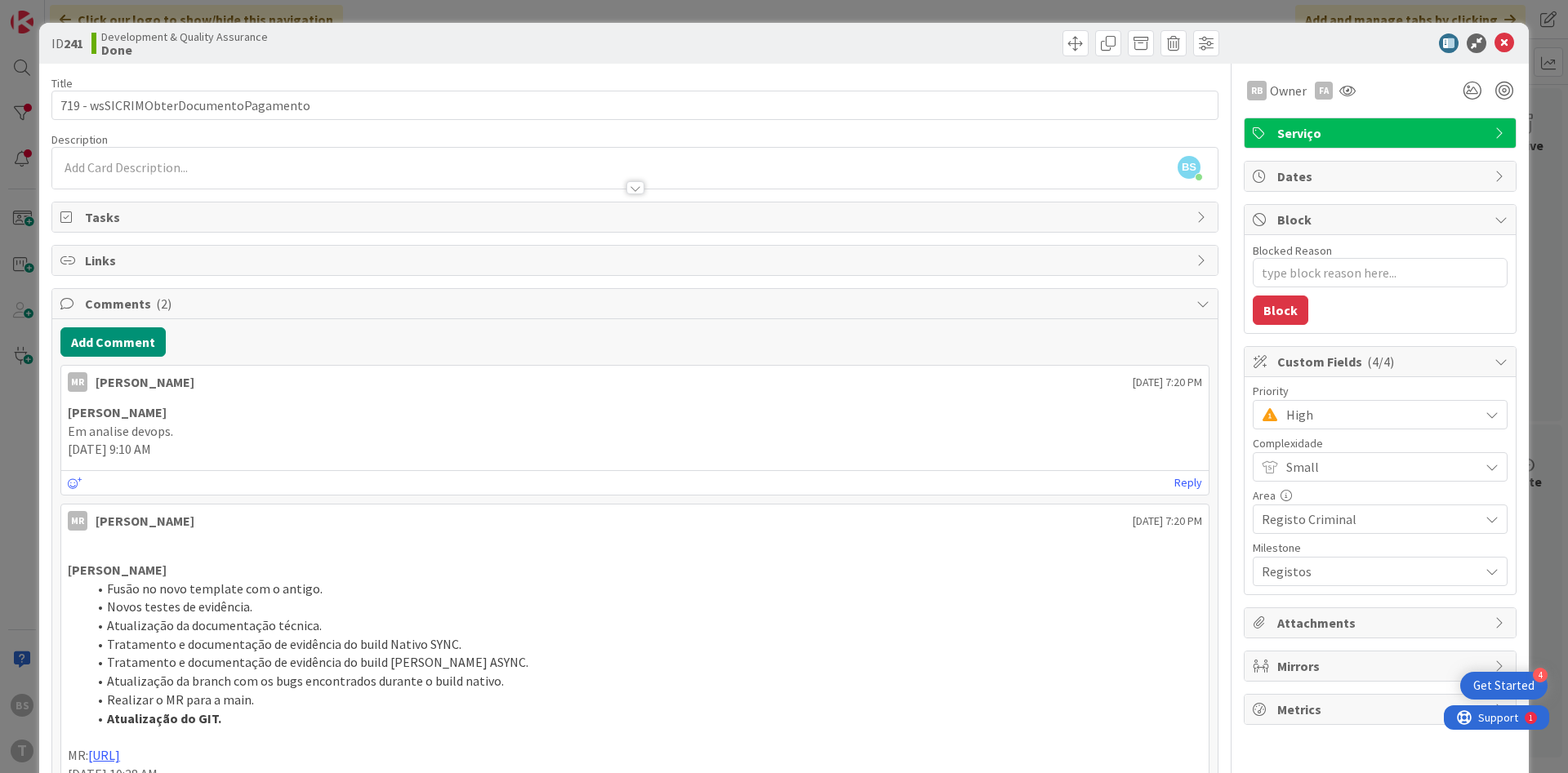
click at [17, 242] on div "ID 241 Development & Quality Assurance Done Title 37 / 128 719 - wsSICRIMObterD…" at bounding box center [784, 386] width 1568 height 773
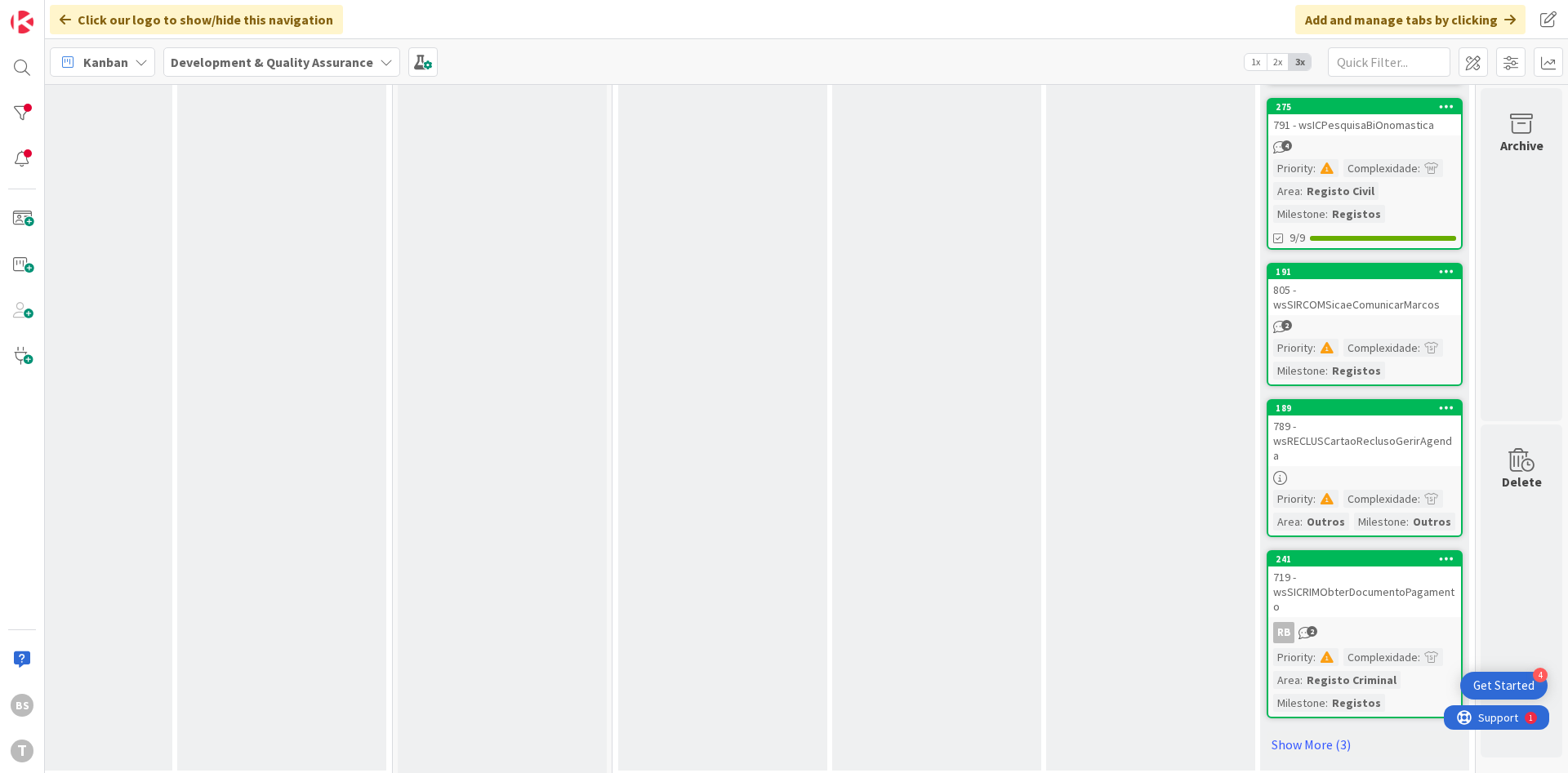
click at [1395, 452] on link "189 789 - wsRECLUSCartaoReclusoGerirAgenda Priority : Complexidade : Area : Out…" at bounding box center [1364, 468] width 196 height 138
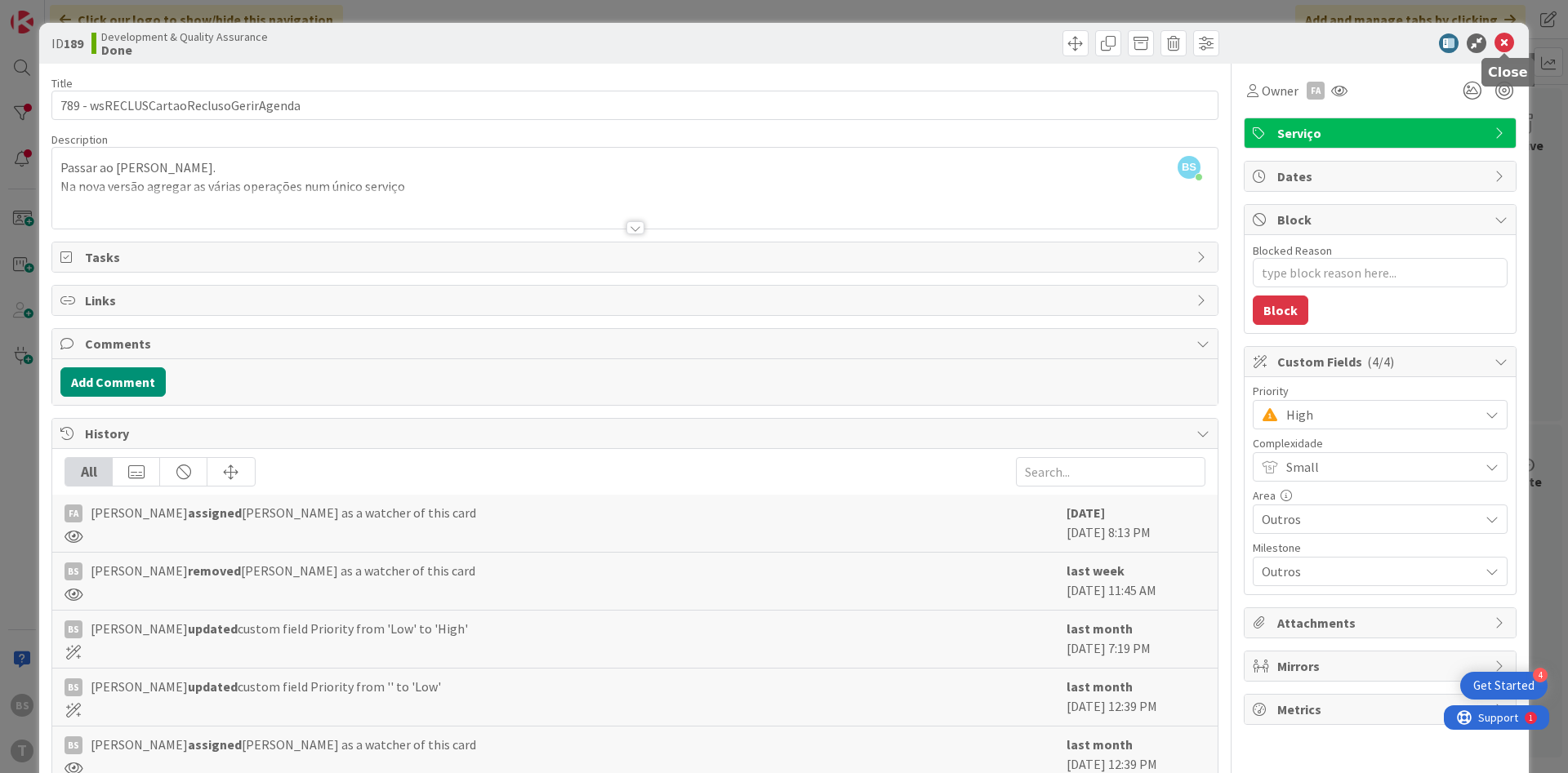
click at [1511, 38] on icon at bounding box center [1504, 43] width 20 height 20
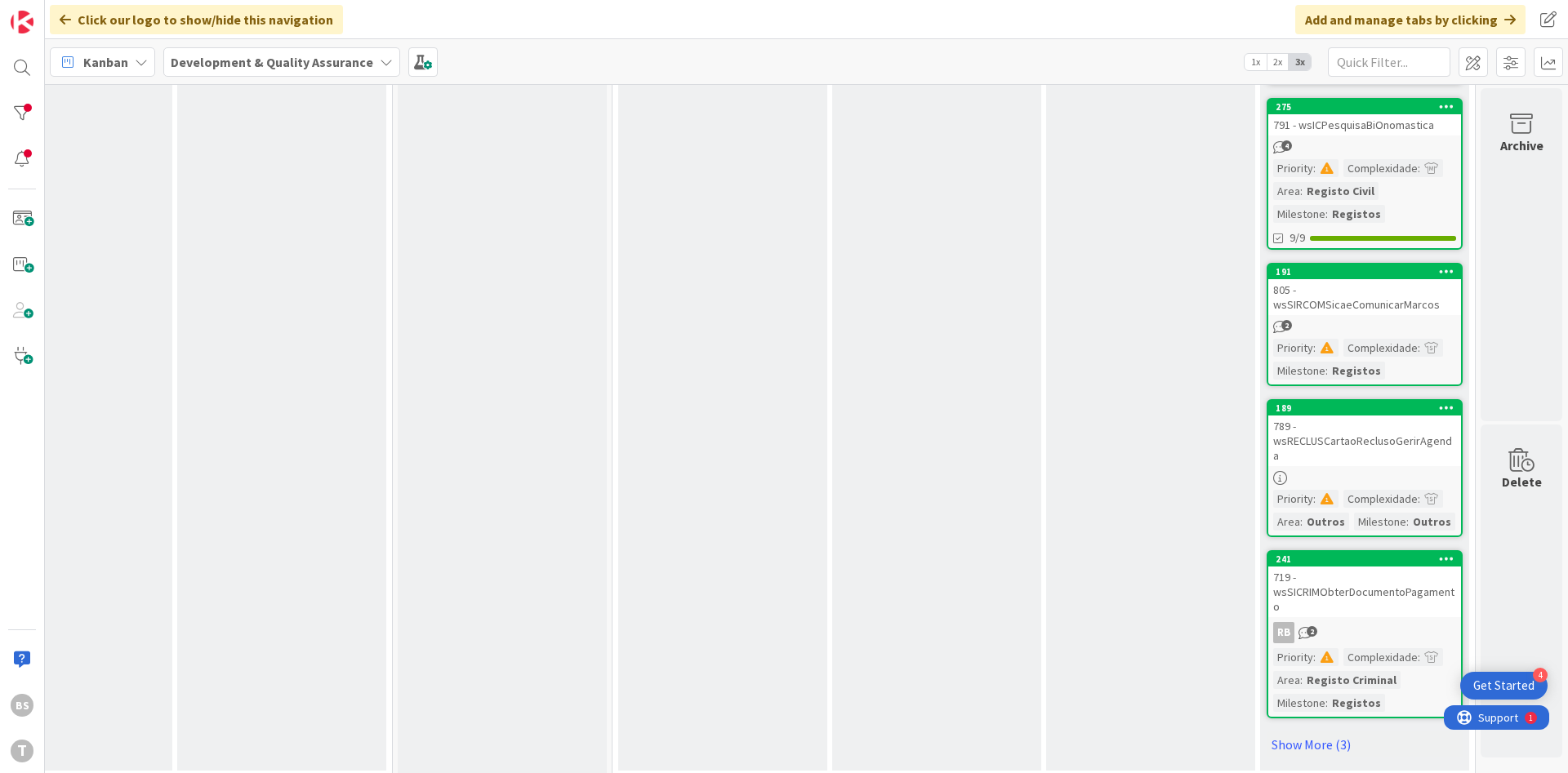
click at [1334, 308] on div "805 - wsSIRCOMSicaeComunicarMarcos" at bounding box center [1364, 296] width 192 height 36
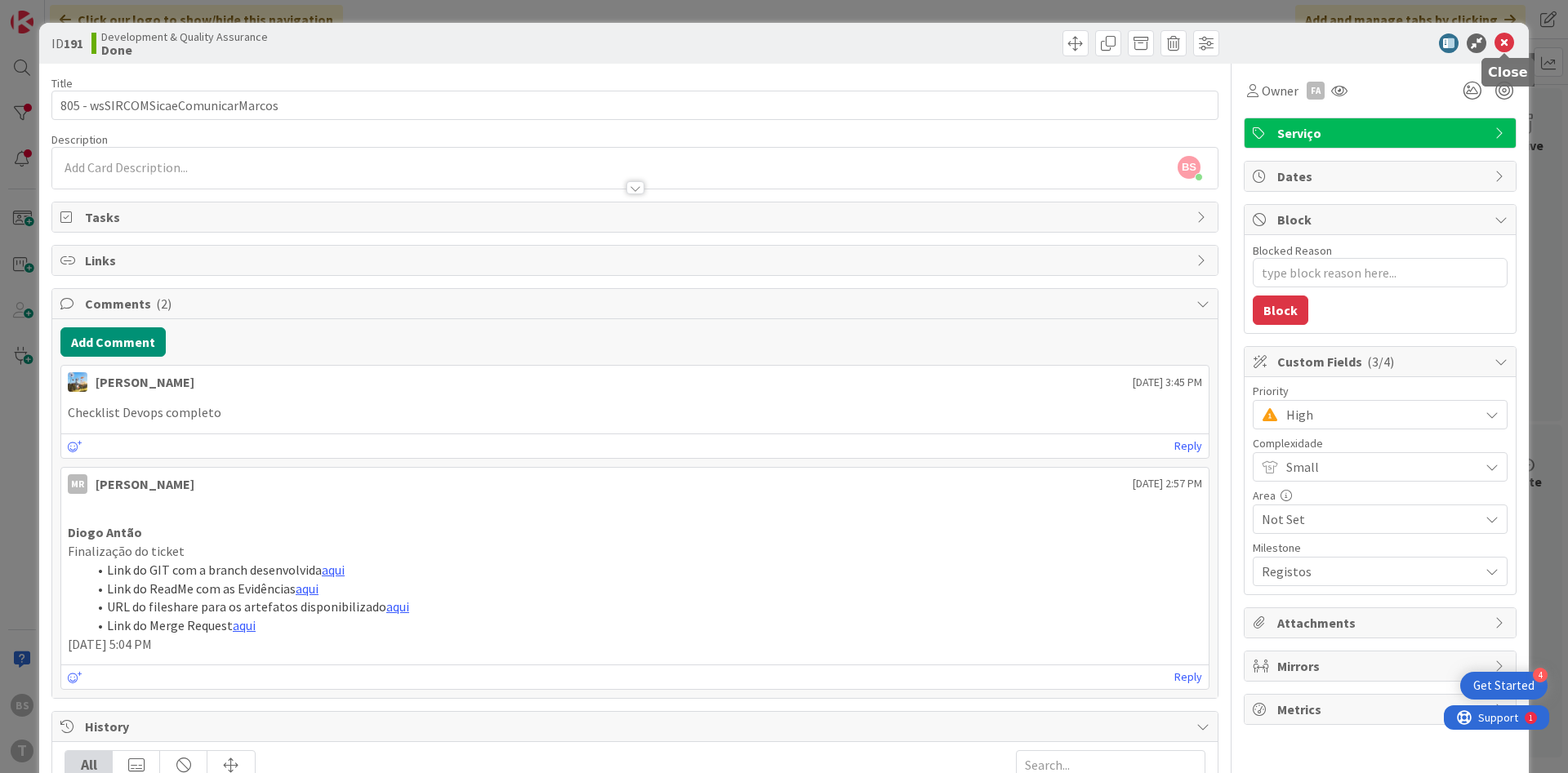
click at [1502, 47] on icon at bounding box center [1504, 43] width 20 height 20
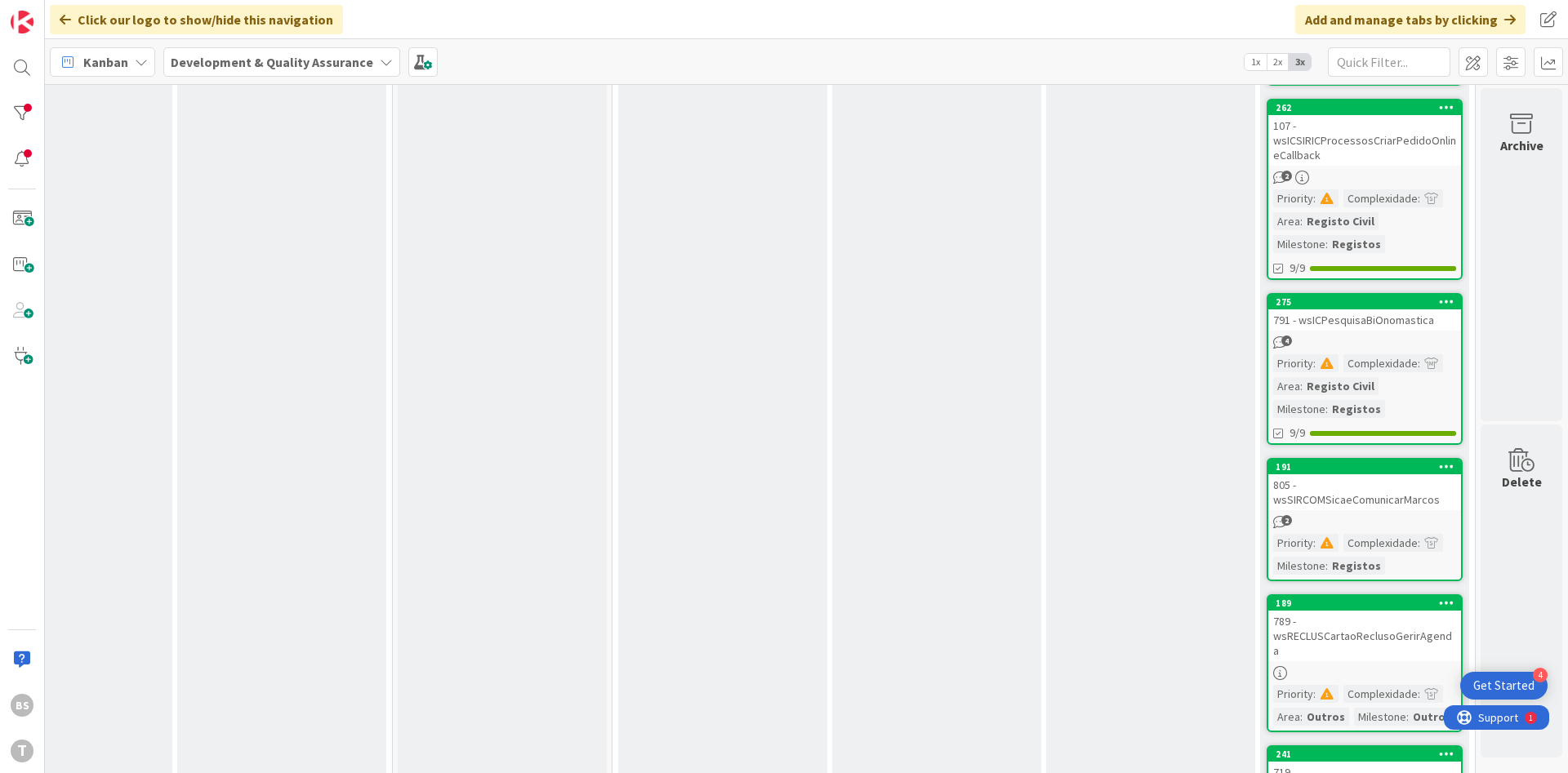
scroll to position [950, 308]
click at [1365, 332] on link "275 791 - wsICPesquisaBiOnomastica 4 Priority : Complexidade : Area : Registo C…" at bounding box center [1364, 369] width 196 height 151
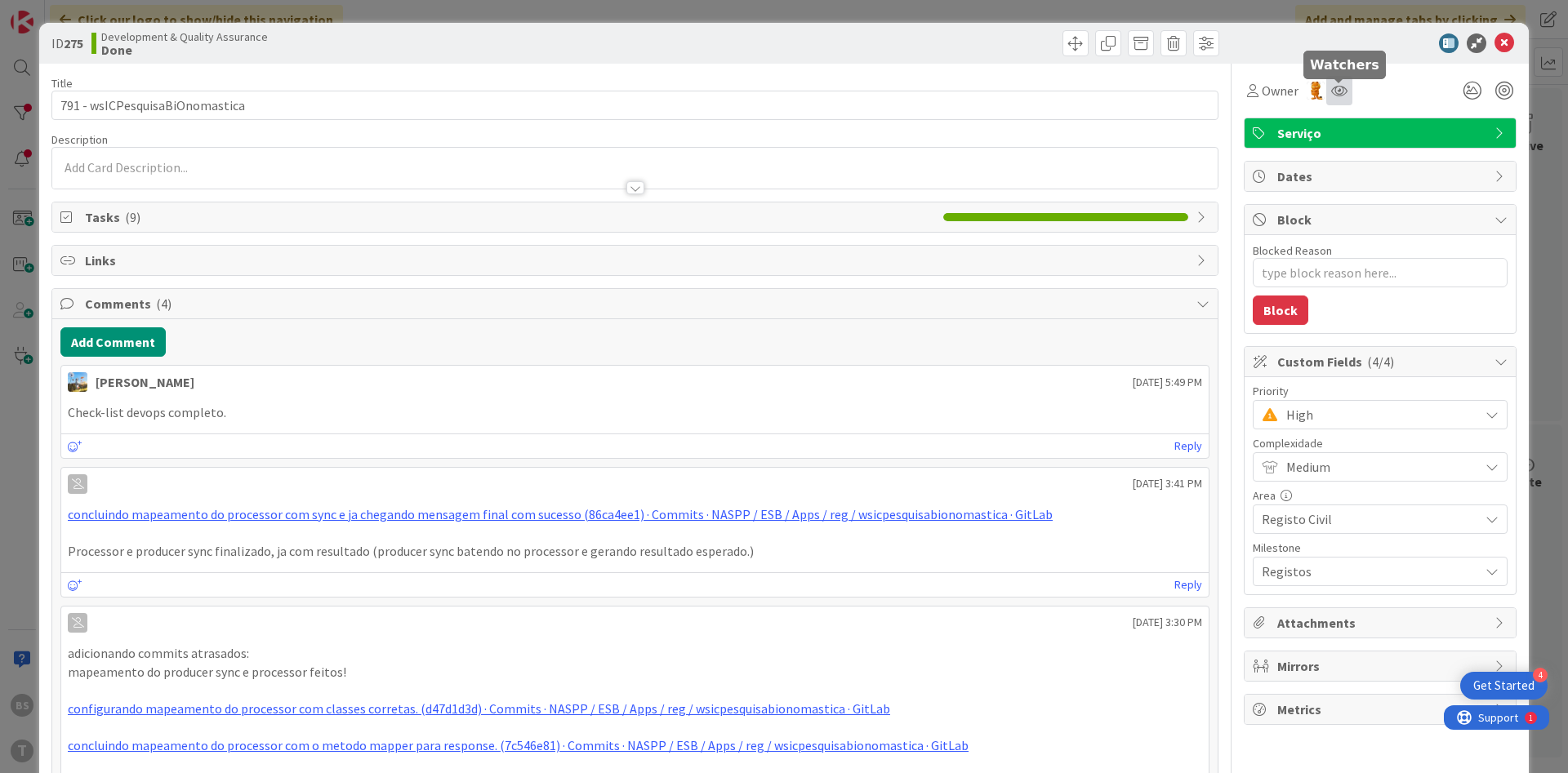
click at [1333, 91] on icon at bounding box center [1339, 90] width 17 height 13
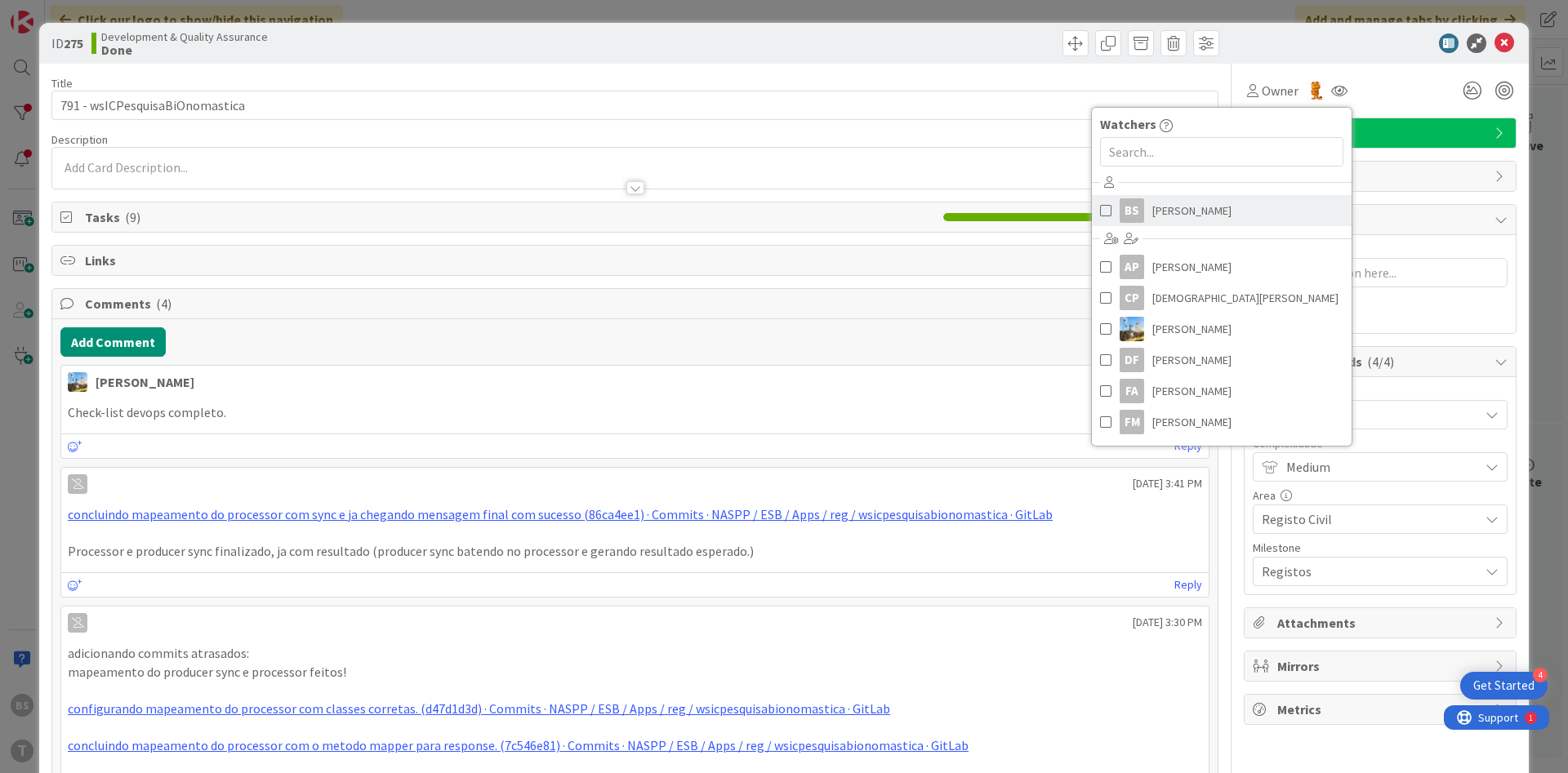
click at [1130, 203] on div "BS" at bounding box center [1131, 210] width 24 height 24
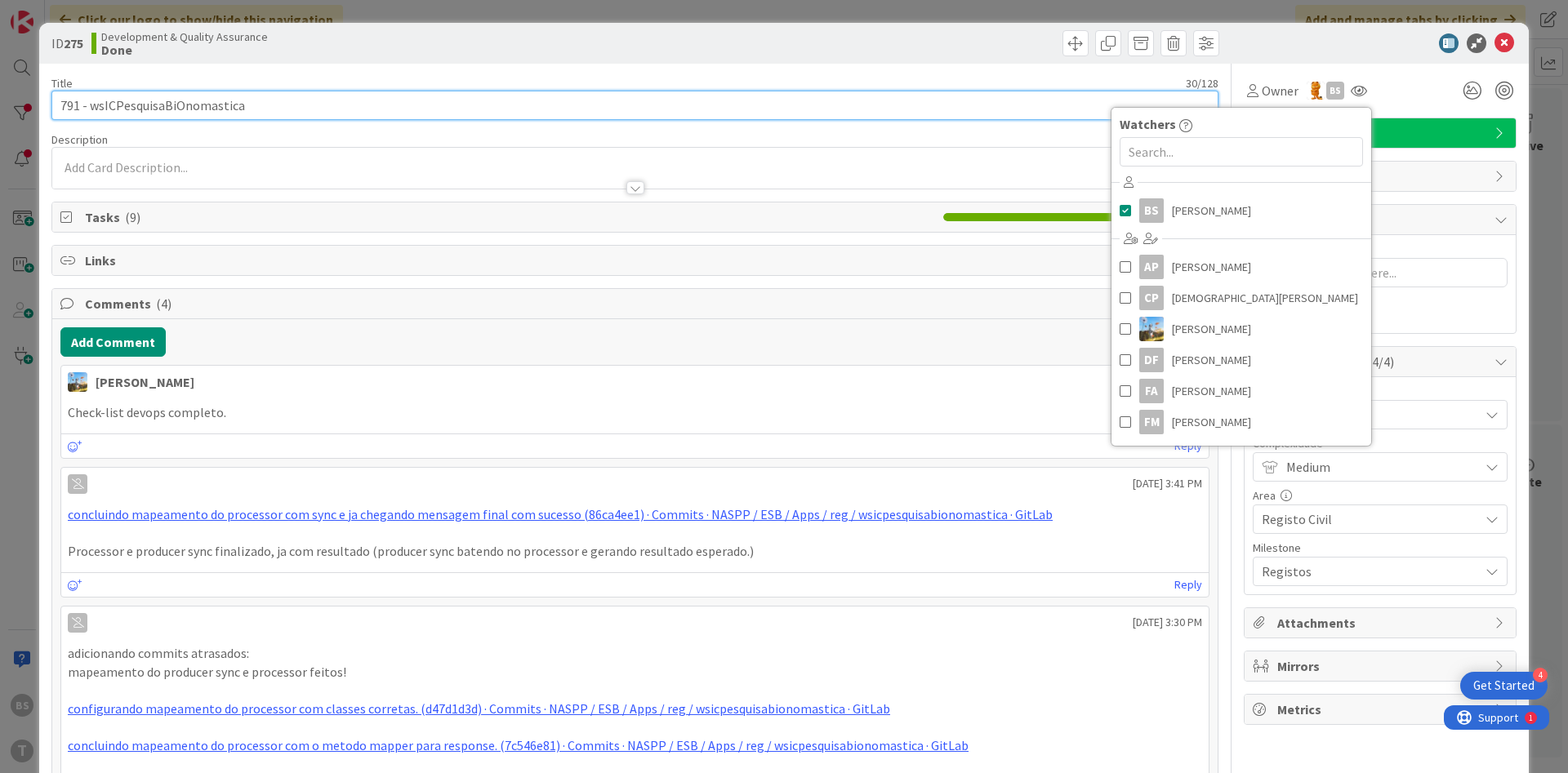
click at [207, 106] on input "791 - wsICPesquisaBiOnomastica" at bounding box center [634, 106] width 1166 height 30
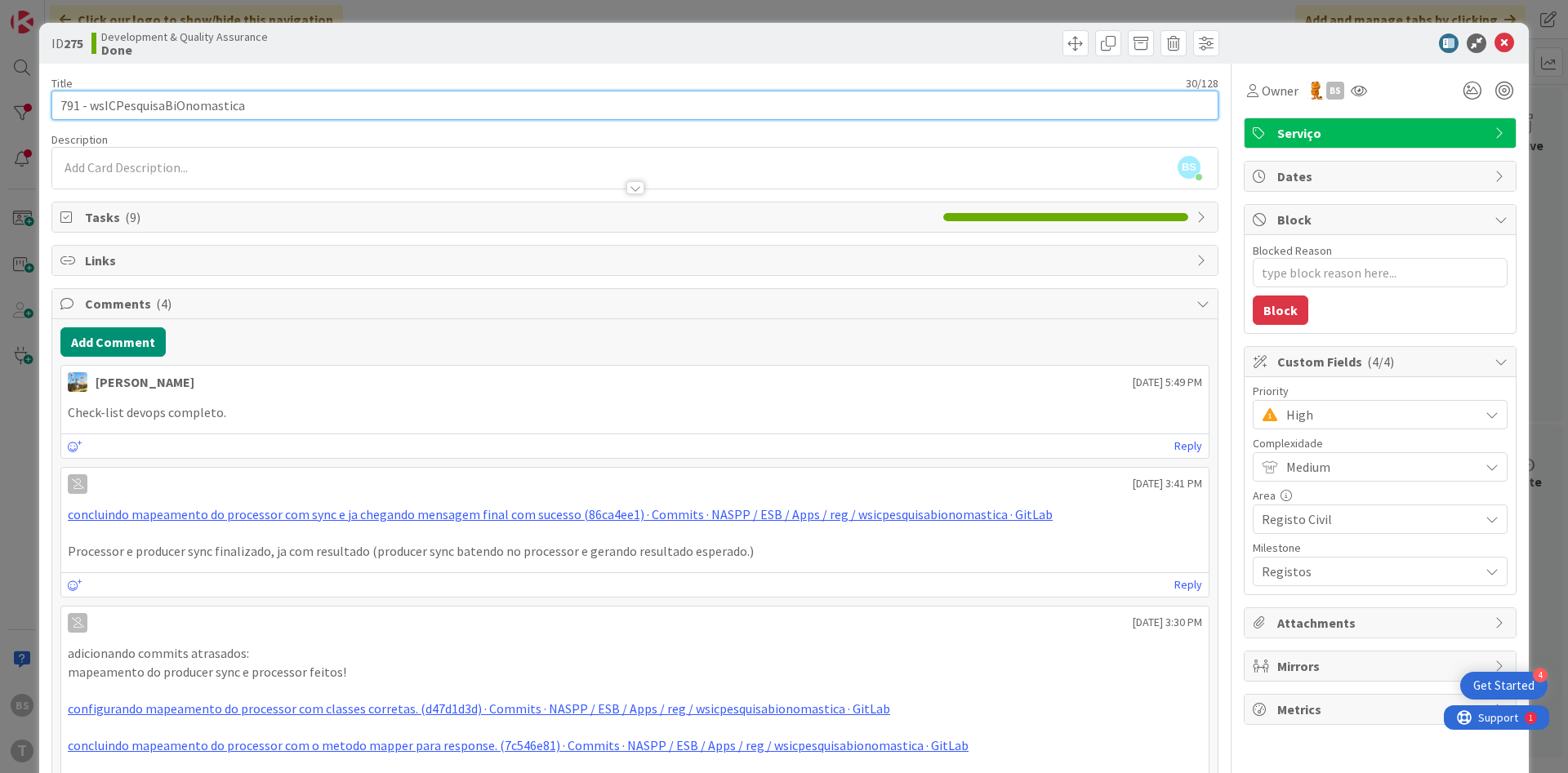
click at [207, 106] on input "791 - wsICPesquisaBiOnomastica" at bounding box center [634, 106] width 1166 height 30
click at [185, 100] on input "791 - wsICPesquisaBiOnomastica" at bounding box center [634, 106] width 1166 height 30
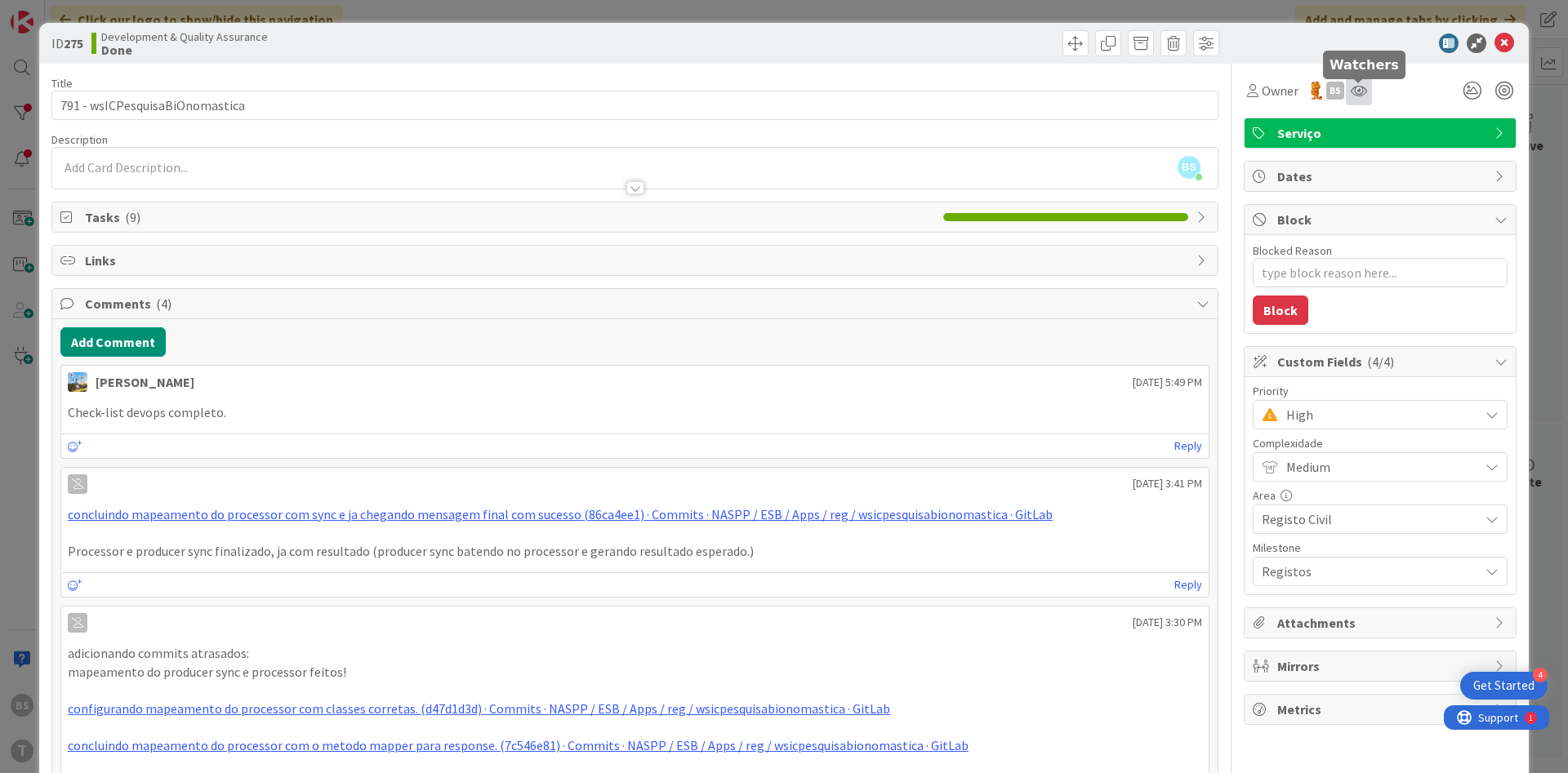
click at [1357, 94] on icon at bounding box center [1359, 90] width 17 height 13
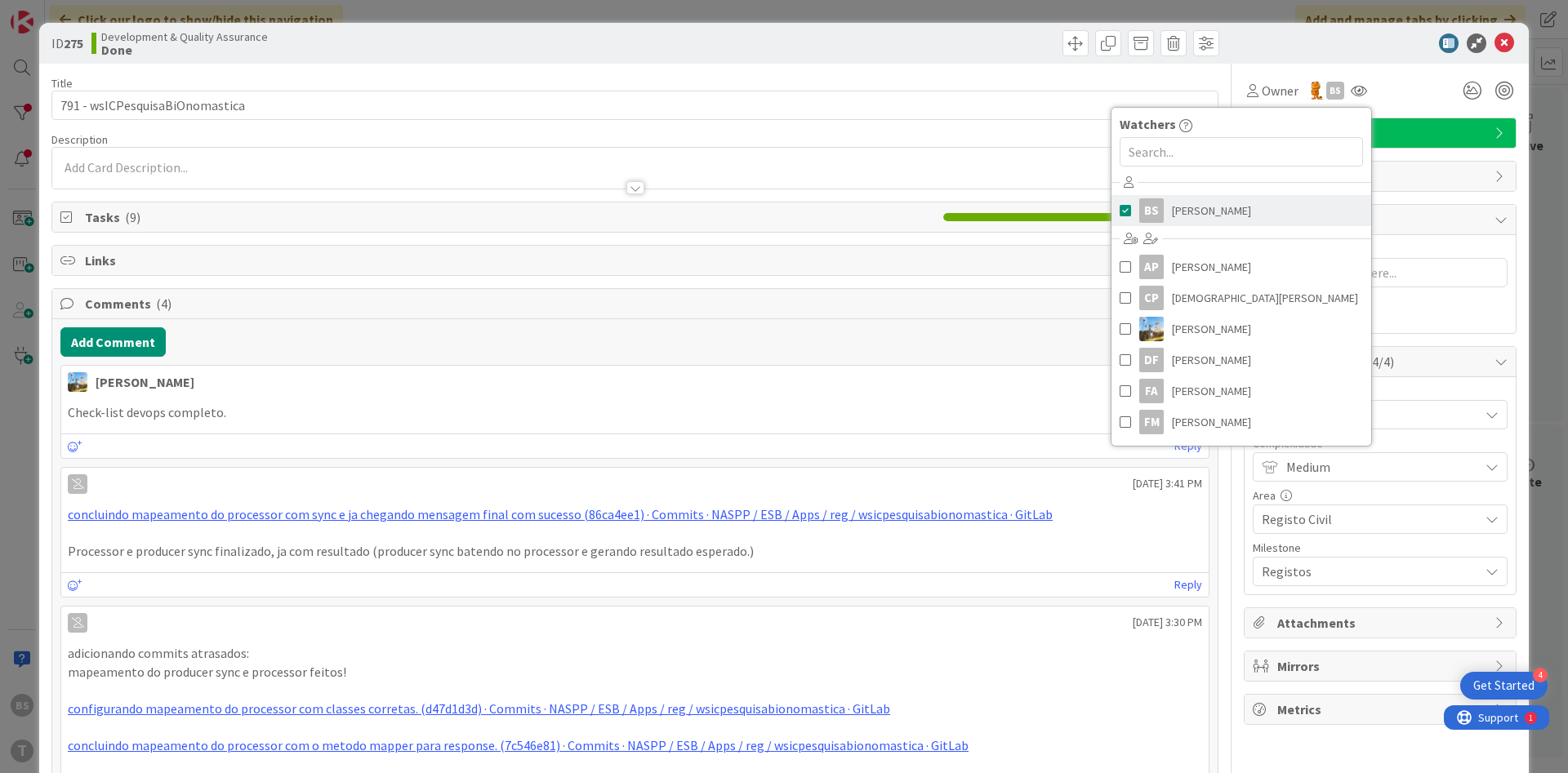
click at [1247, 200] on link "BS [PERSON_NAME]" at bounding box center [1241, 210] width 259 height 31
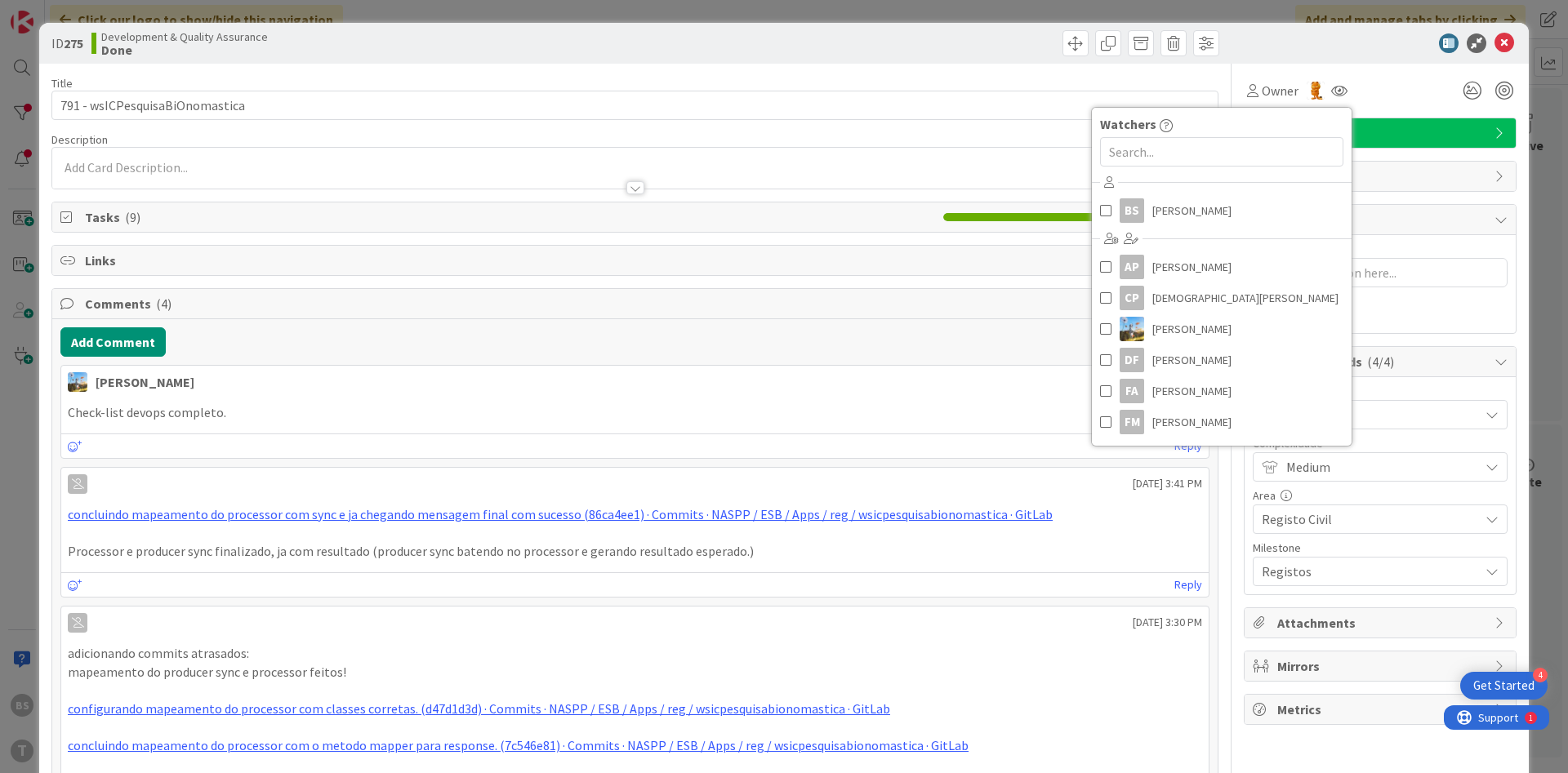
click at [1445, 257] on div "Blocked Reason 0 / 256" at bounding box center [1380, 251] width 255 height 15
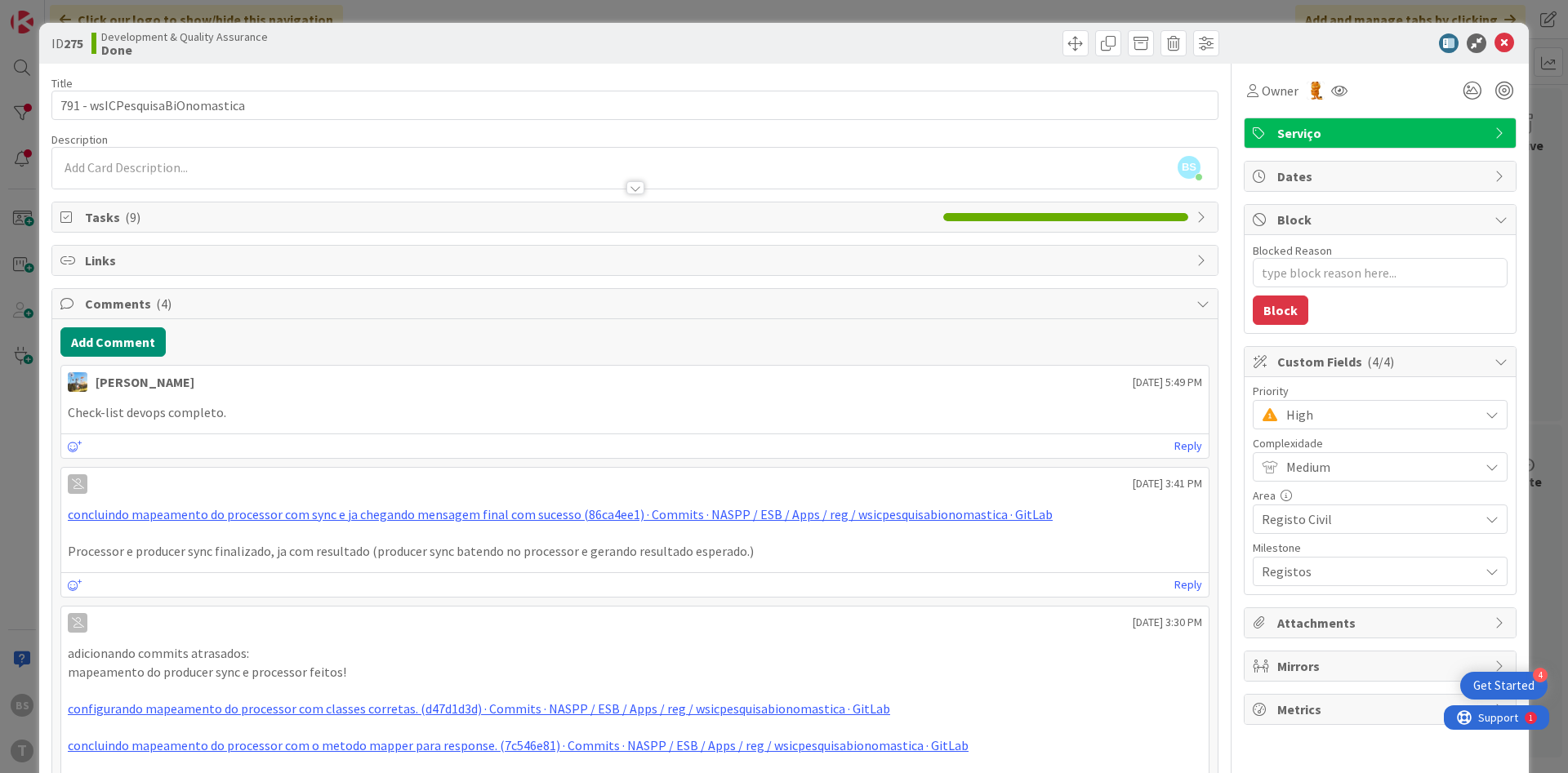
click at [1361, 423] on span "High" at bounding box center [1378, 414] width 185 height 23
click at [1354, 478] on span "Critical" at bounding box center [1403, 483] width 190 height 24
type textarea "x"
click at [1509, 46] on icon at bounding box center [1504, 43] width 20 height 20
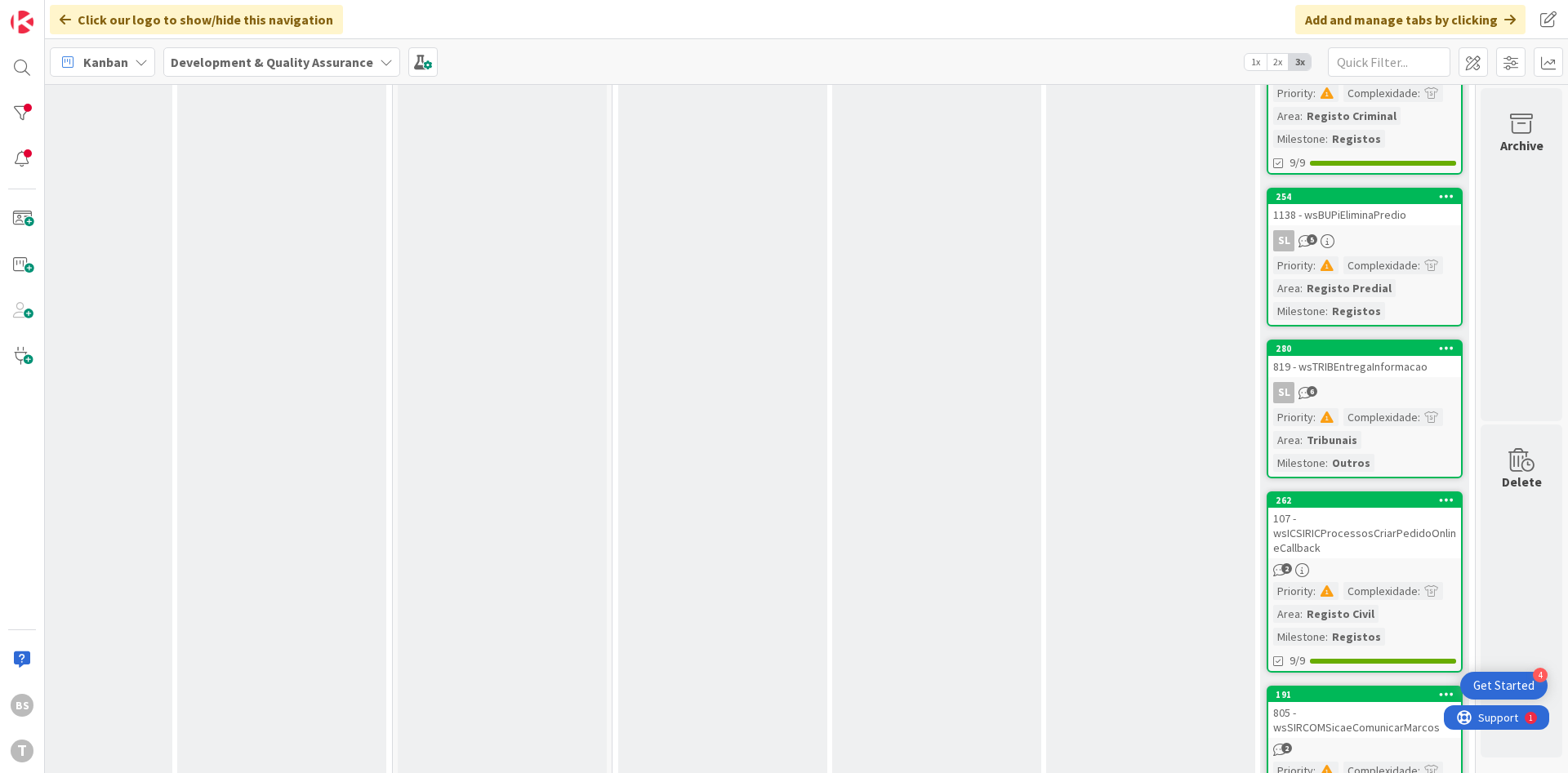
scroll to position [0, 308]
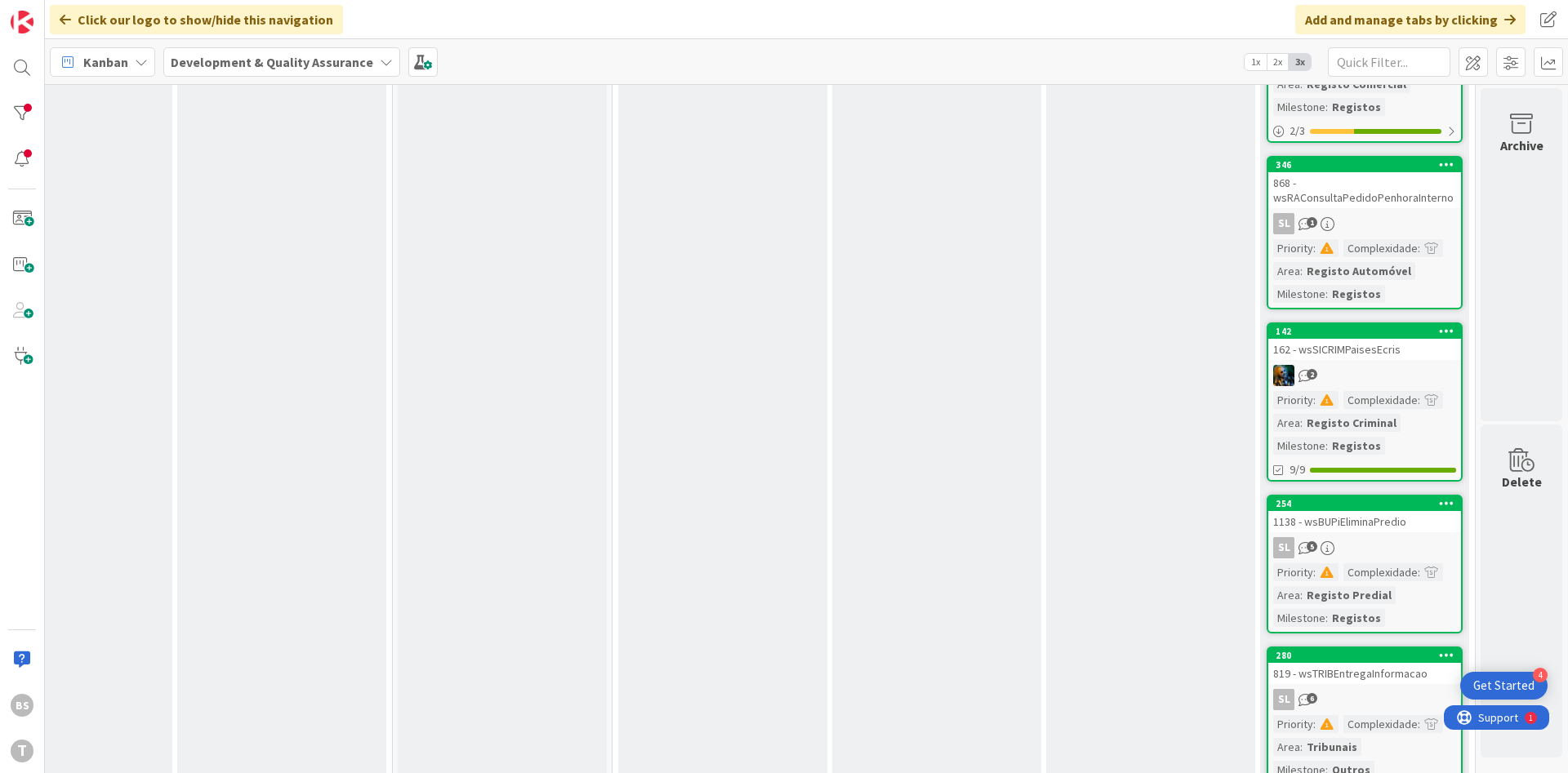
scroll to position [0, 308]
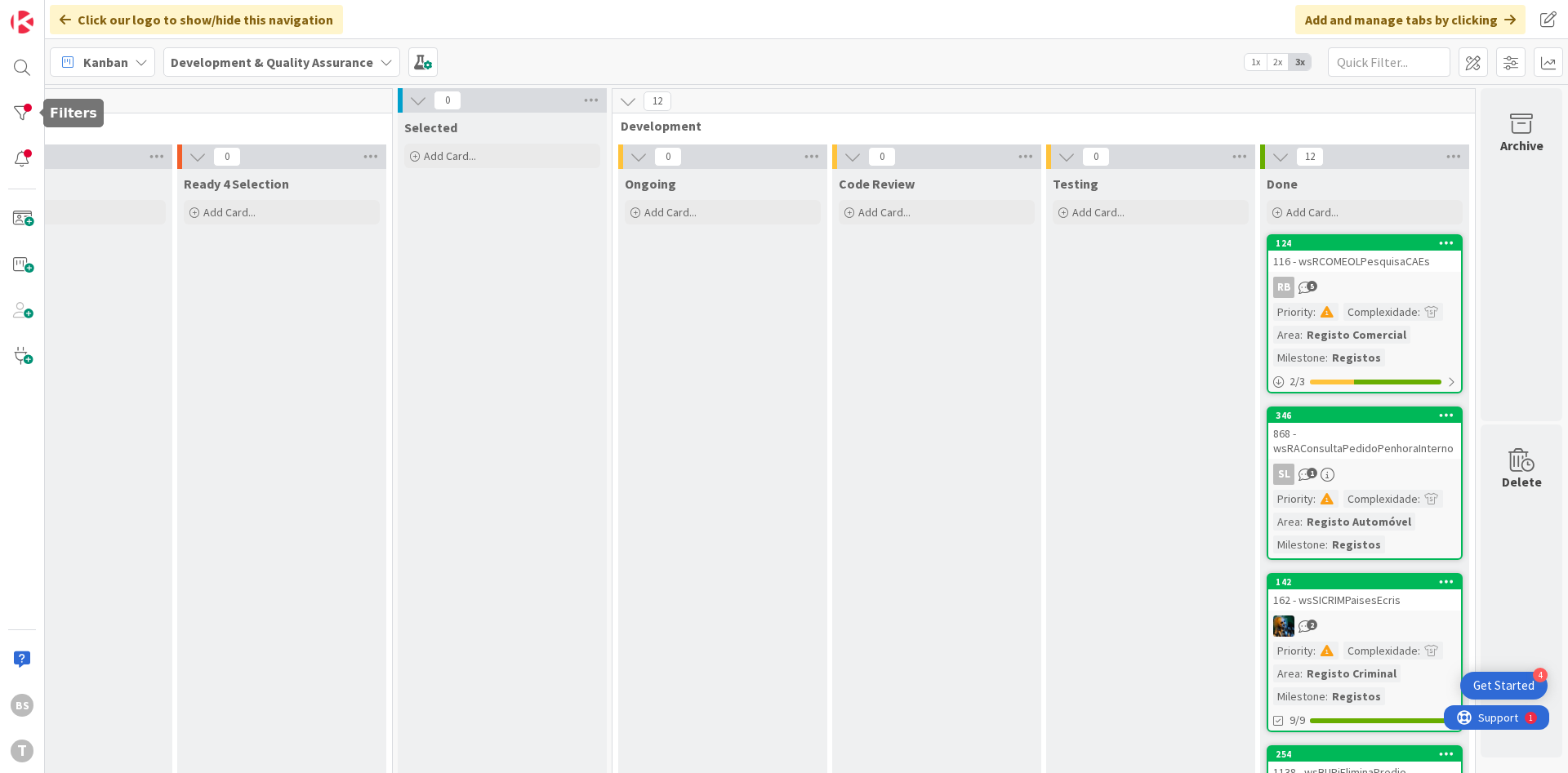
click at [8, 94] on div "BS T" at bounding box center [22, 386] width 45 height 773
click at [25, 117] on div at bounding box center [21, 113] width 33 height 33
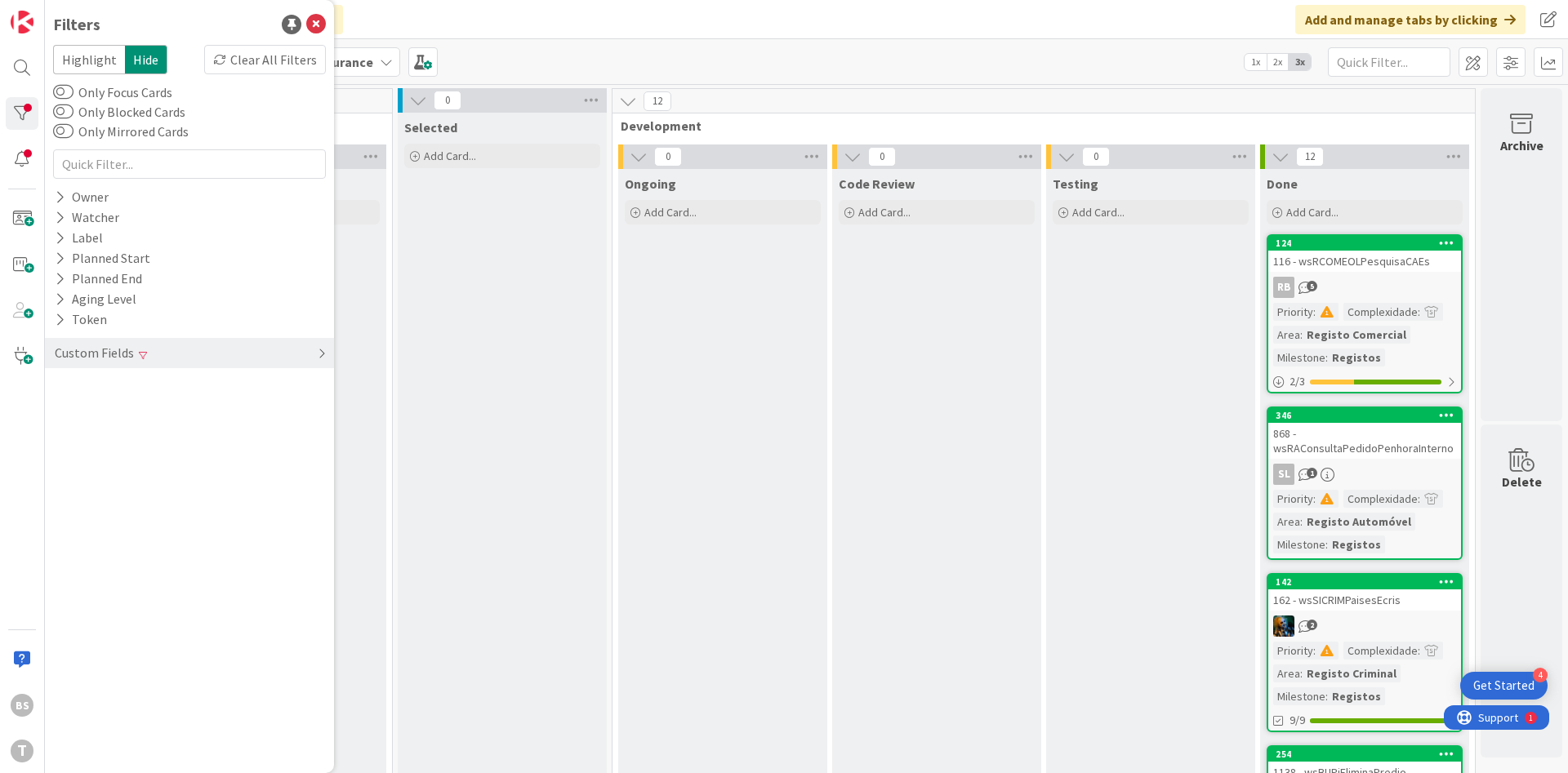
click at [173, 341] on div "Custom Fields" at bounding box center [189, 353] width 289 height 31
click at [166, 382] on div "Priority Clear" at bounding box center [189, 386] width 289 height 20
click at [110, 416] on span "Critical" at bounding box center [107, 411] width 60 height 21
click at [86, 434] on span at bounding box center [86, 433] width 20 height 13
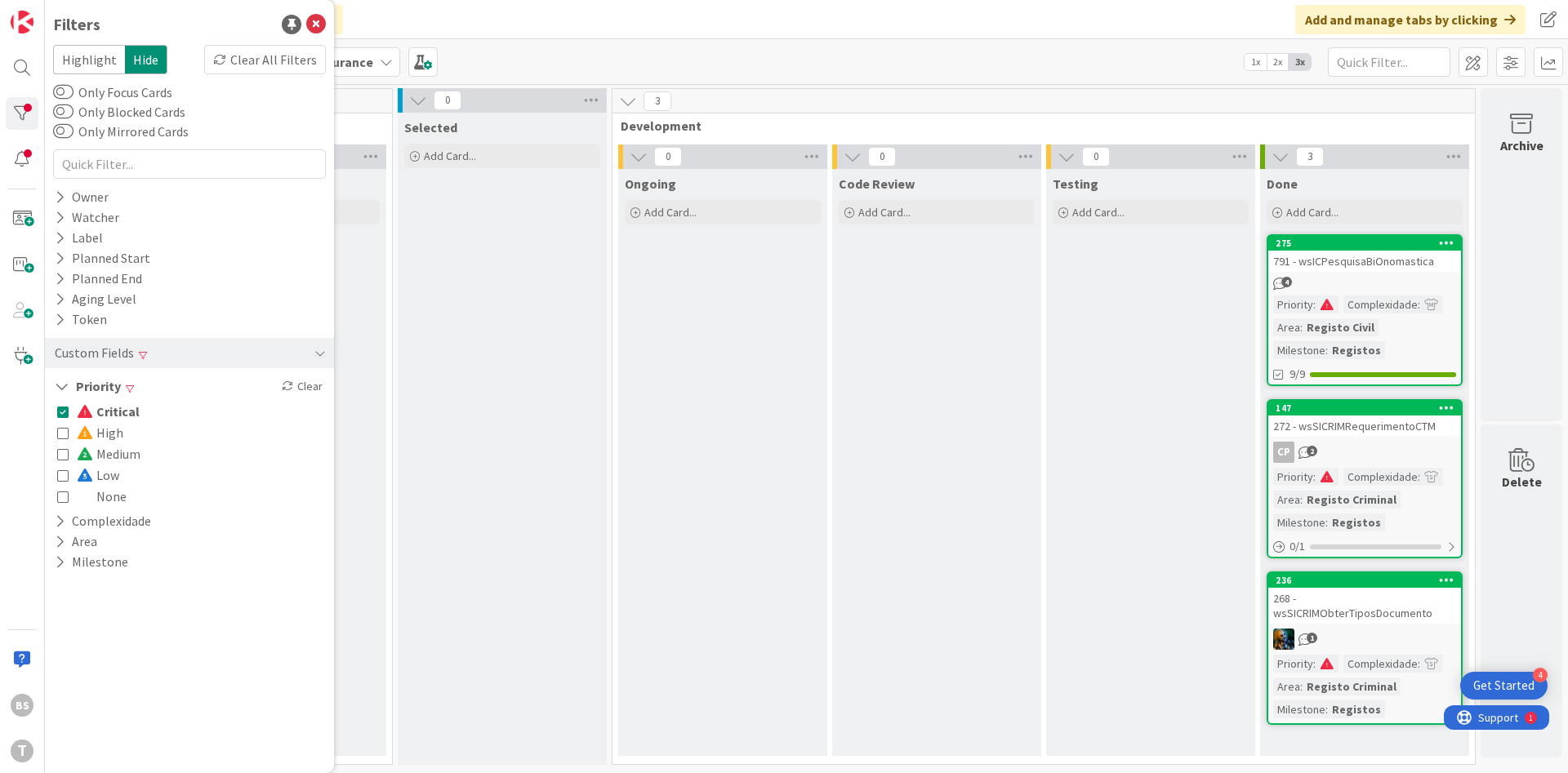
click at [165, 413] on div "Critical High Medium Low None" at bounding box center [189, 453] width 265 height 106
click at [111, 409] on span "Critical" at bounding box center [109, 411] width 63 height 21
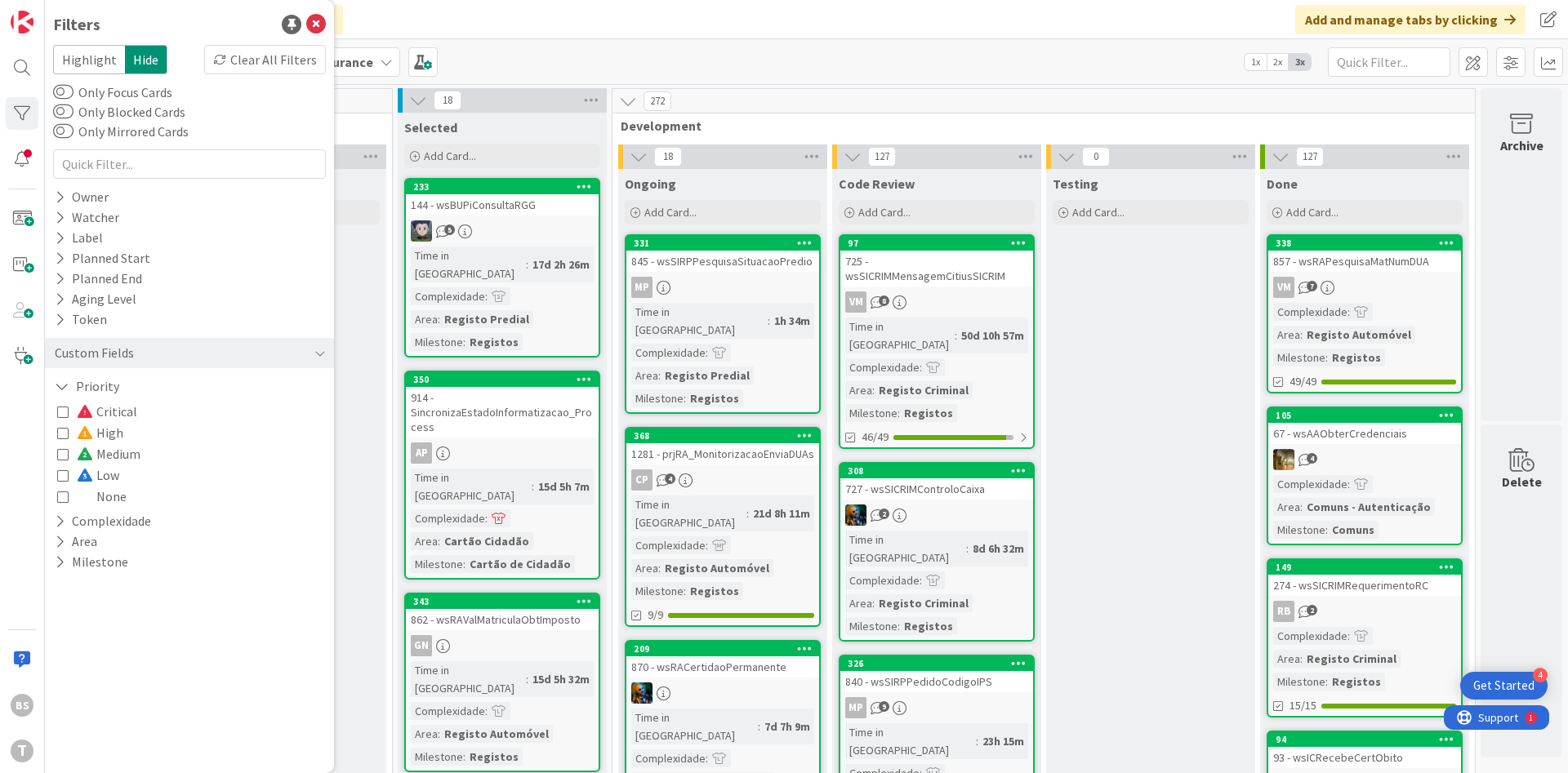
click at [67, 436] on icon at bounding box center [62, 432] width 11 height 11
